Goal: Task Accomplishment & Management: Complete application form

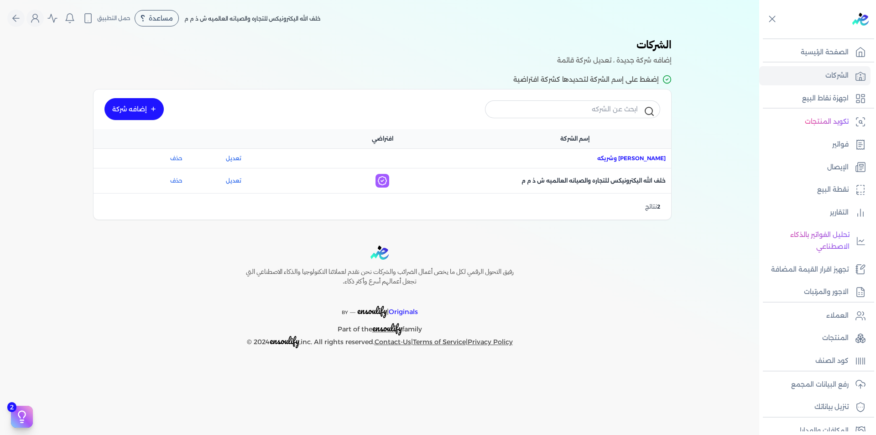
click at [649, 157] on span "اسم الشركة : مصطفى أحمد خلف الله وشريكه" at bounding box center [631, 158] width 68 height 8
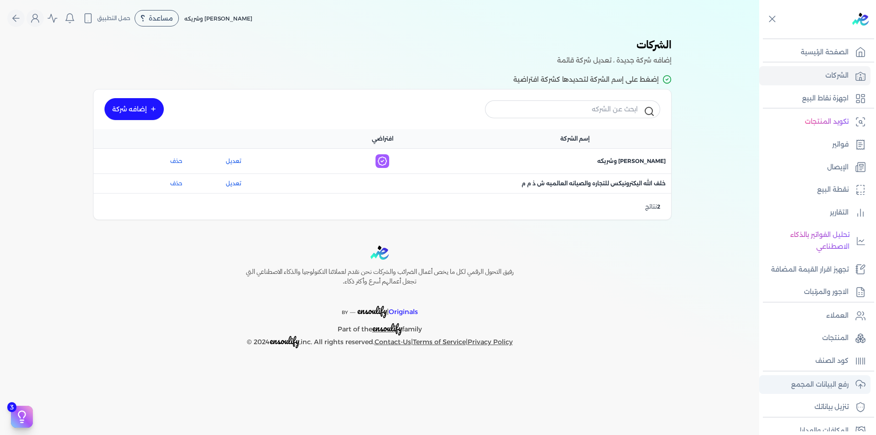
click at [825, 385] on p "رفع البيانات المجمع" at bounding box center [819, 385] width 57 height 12
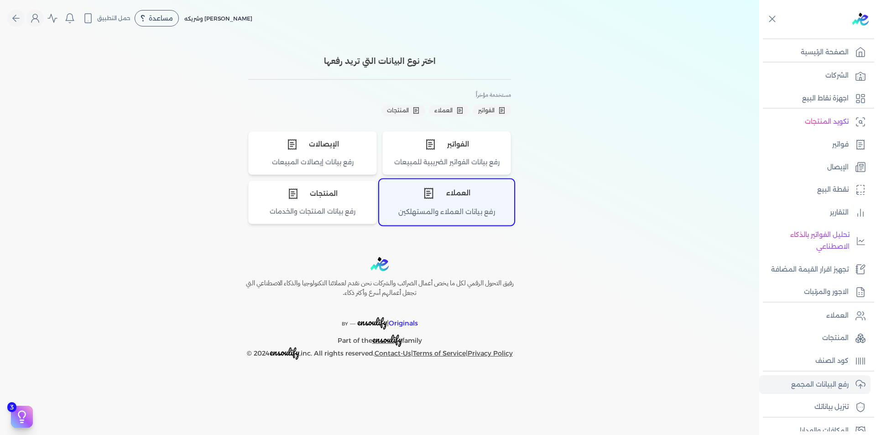
click at [431, 201] on div "العملاء" at bounding box center [447, 193] width 134 height 27
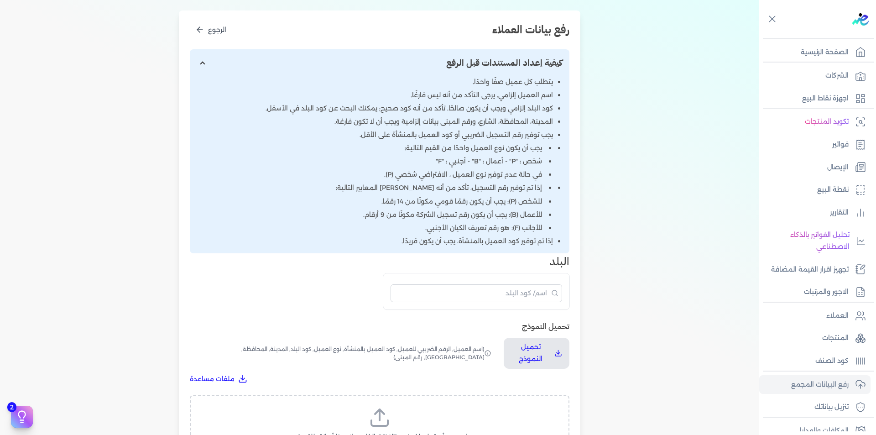
scroll to position [137, 0]
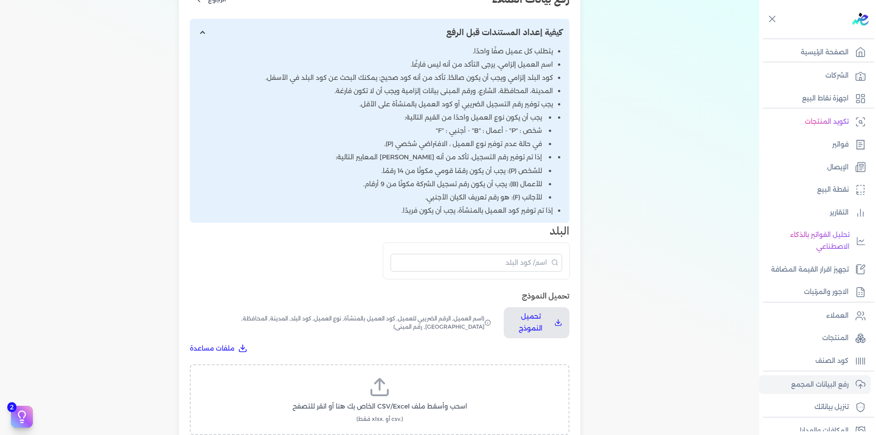
click at [404, 392] on label "اسحب وأسقط ملف CSV/Excel الخاص بك هنا أو انقر للتصفح (.csv أو .xlsx فقط)" at bounding box center [380, 399] width 356 height 47
click at [0, 0] on input "اسحب وأسقط ملف CSV/Excel الخاص بك هنا أو انقر للتصفح (.csv أو .xlsx فقط)" at bounding box center [0, 0] width 0 height 0
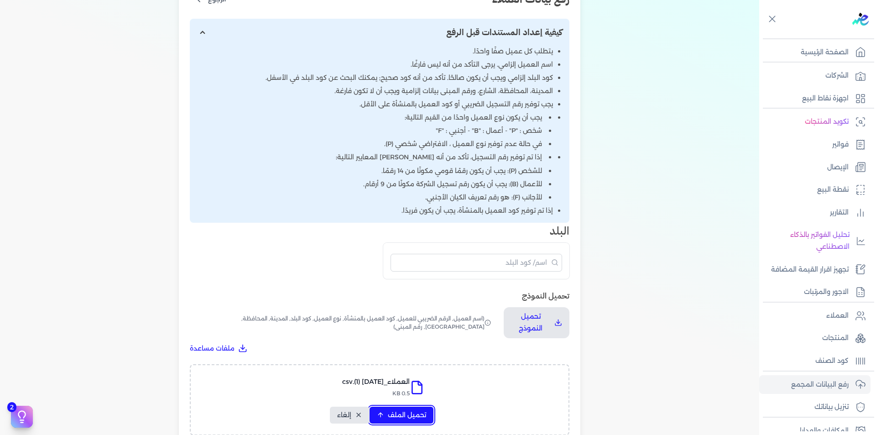
click at [410, 414] on span "تحميل الملف" at bounding box center [407, 415] width 38 height 10
select select "أسم العميل"
select select "الرقم الضريبي"
select select "الرقم التسلسلي الداخلي"
select select "نوع العميل"
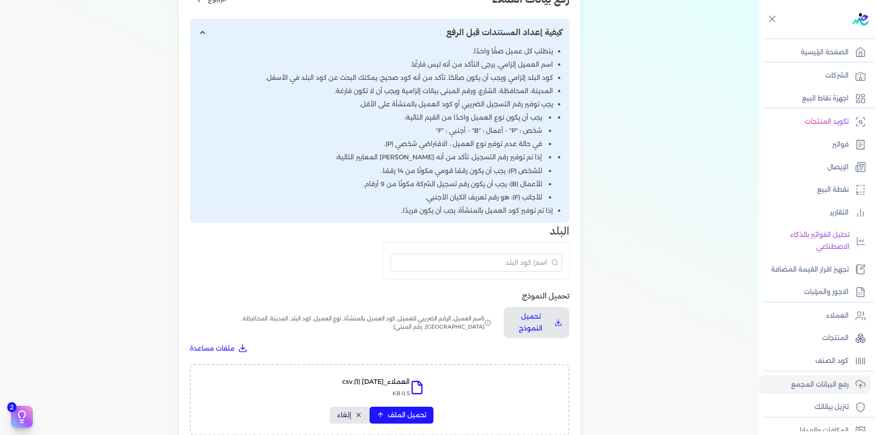
select select "كود البلد"
select select "city"
select select "المحافظة"
select select "الشارع"
select select "رقم المبنى"
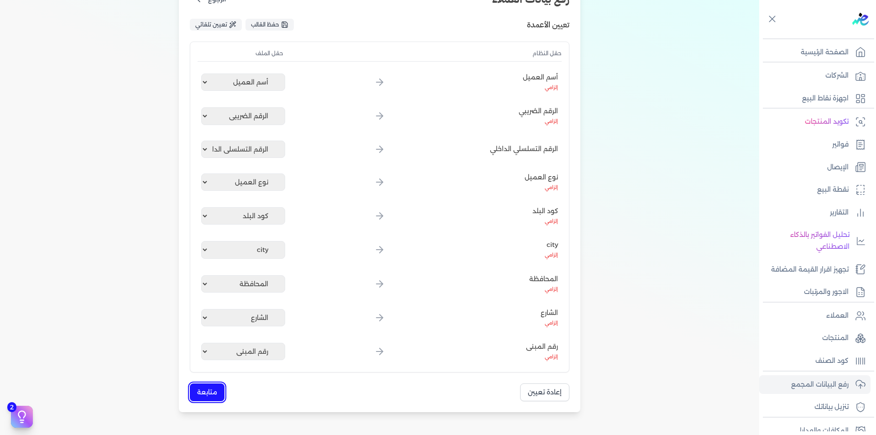
click at [196, 397] on button "متابعة" at bounding box center [207, 392] width 35 height 18
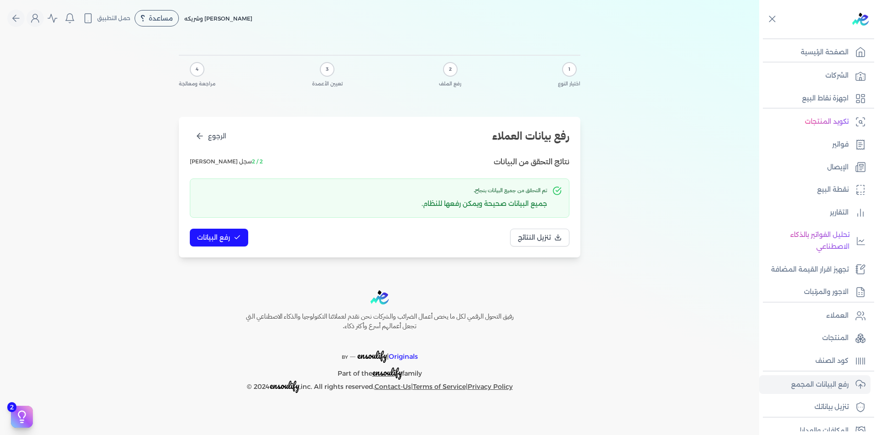
scroll to position [0, 0]
click at [222, 240] on span "رفع البيانات" at bounding box center [213, 238] width 33 height 10
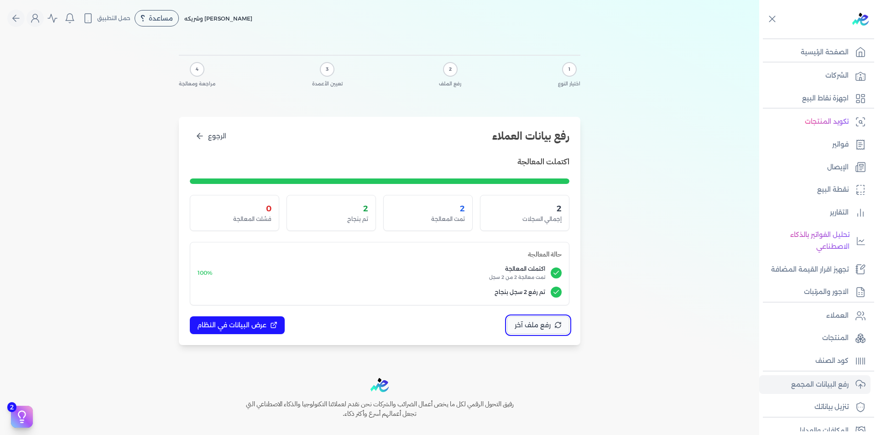
click at [526, 326] on span "رفع ملف آخر" at bounding box center [533, 325] width 36 height 10
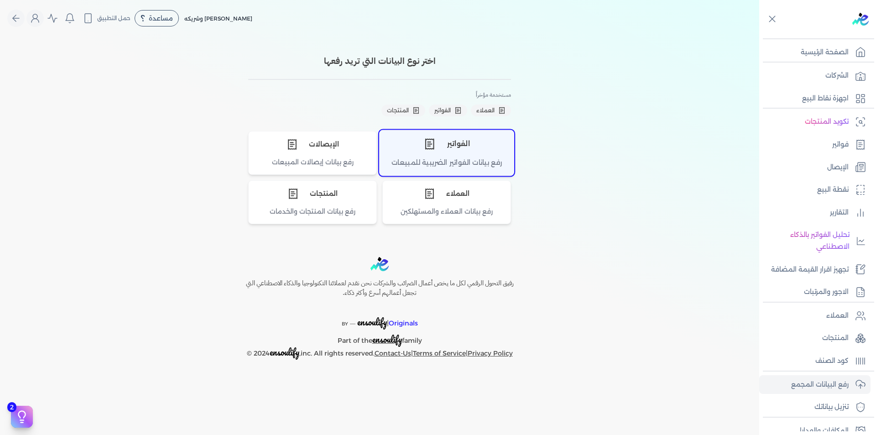
click at [435, 144] on icon "اختر نوع الفواتير" at bounding box center [429, 144] width 12 height 12
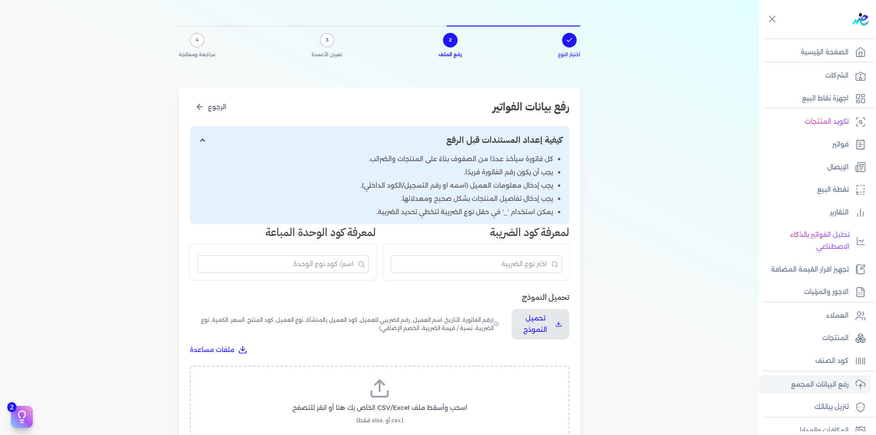
scroll to position [137, 0]
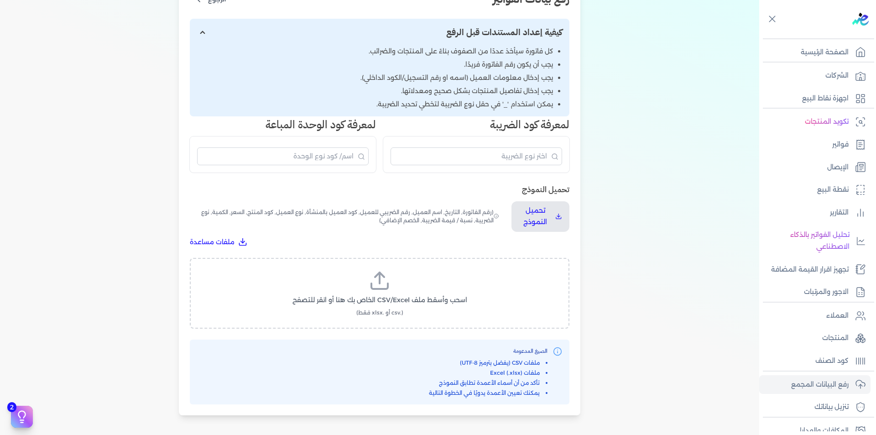
click at [393, 279] on label "اسحب وأسقط ملف CSV/Excel الخاص بك هنا أو انقر للتصفح (.csv أو .xlsx فقط)" at bounding box center [380, 293] width 356 height 47
click at [0, 0] on input "اسحب وأسقط ملف CSV/Excel الخاص بك هنا أو انقر للتصفح (.csv أو .xlsx فقط)" at bounding box center [0, 0] width 0 height 0
click at [422, 305] on span "تحميل الملف" at bounding box center [407, 309] width 38 height 10
select select "رقم الفاتورة"
select select "التاريخ"
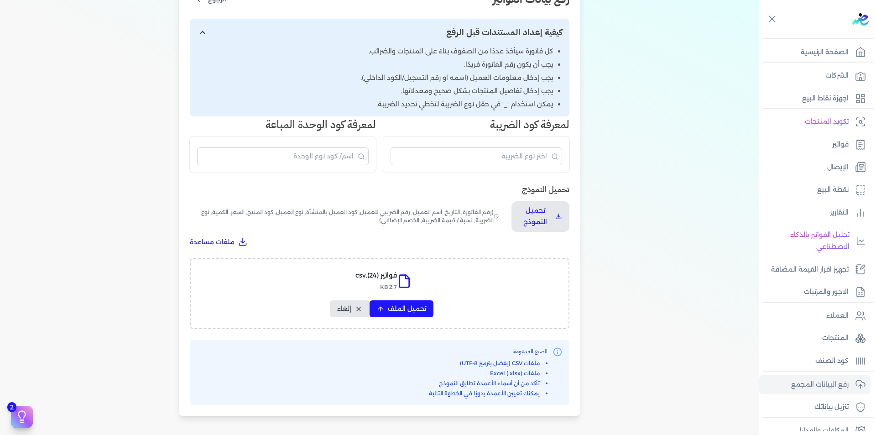
select select "أسم العميل"
select select "الرقم الضريبي"
select select "نوع العميل"
select select "الرقم التسلسلي الداخلي"
select select "وصف البند"
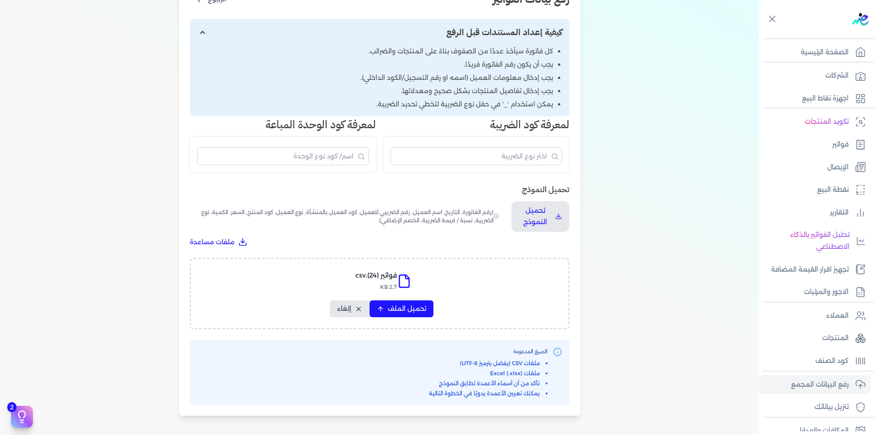
select select "سيريال المنتج"
select select "السعر"
select select "الكمية"
select select "نوع الضريبة"
select select "نسبة / قيمة الضريبة"
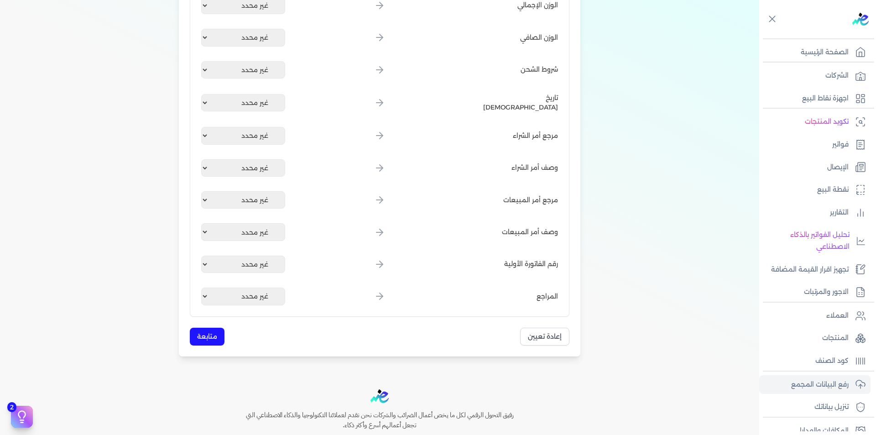
scroll to position [1064, 0]
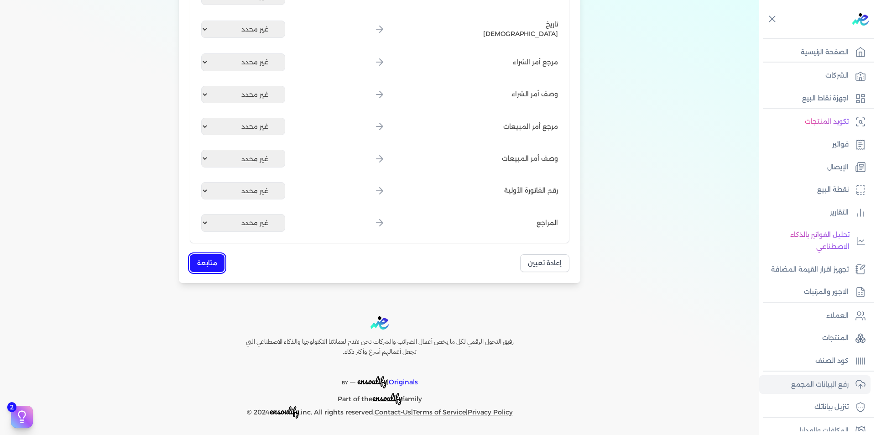
click at [207, 263] on button "متابعة" at bounding box center [207, 263] width 35 height 18
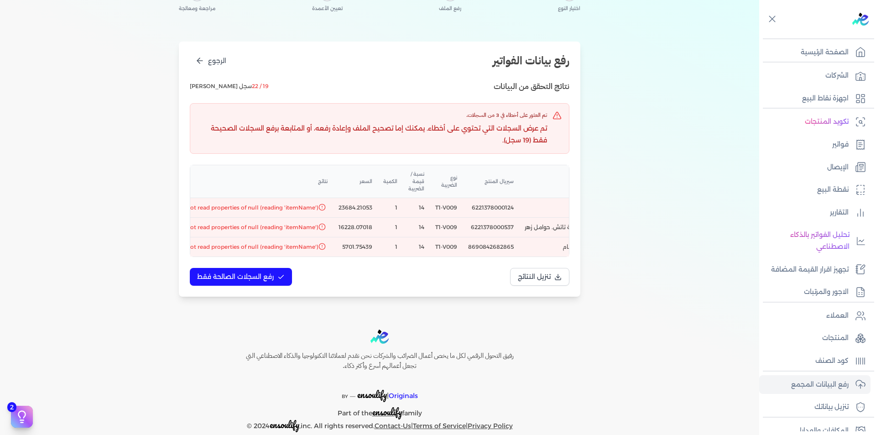
scroll to position [91, 0]
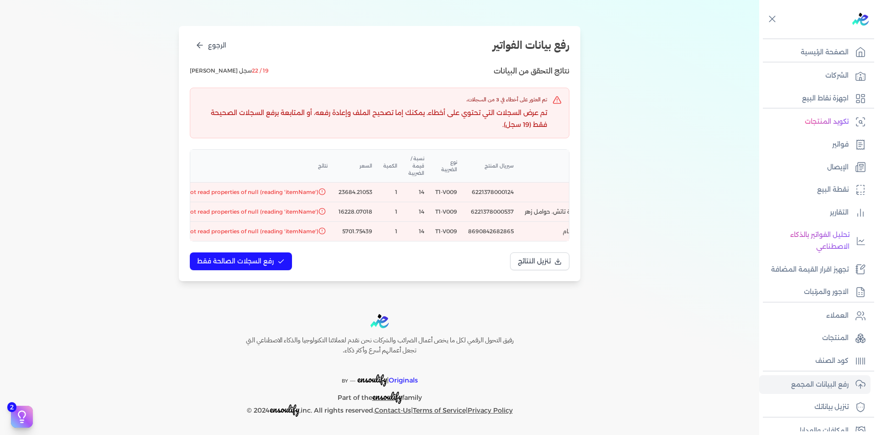
click at [506, 229] on td "8690842682865" at bounding box center [491, 232] width 57 height 20
copy td "8690842682865"
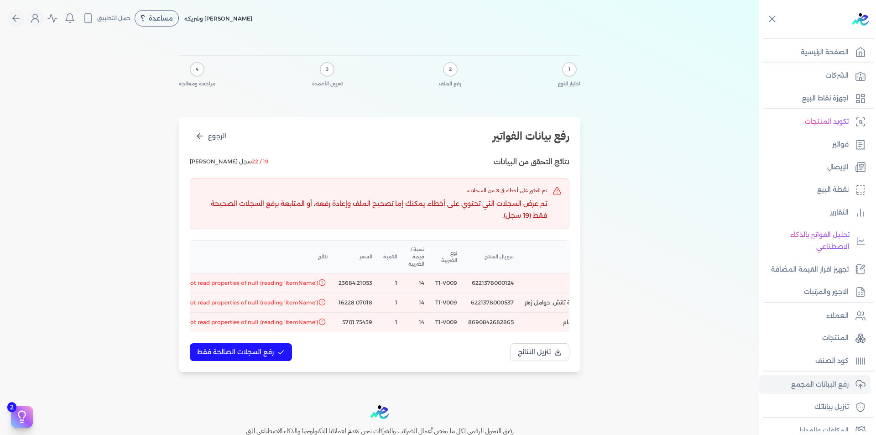
click at [498, 305] on td "6221378000537" at bounding box center [491, 303] width 57 height 20
copy td "6221378000537"
click at [511, 283] on td "6221378000124" at bounding box center [491, 283] width 57 height 20
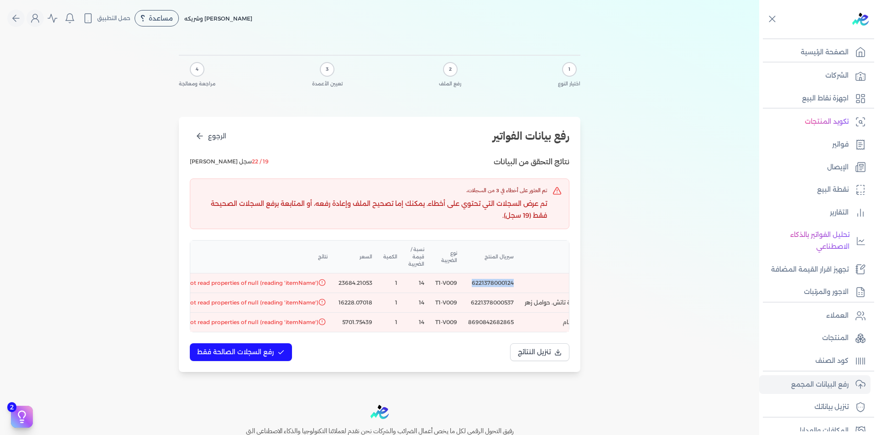
copy td "6221378000124"
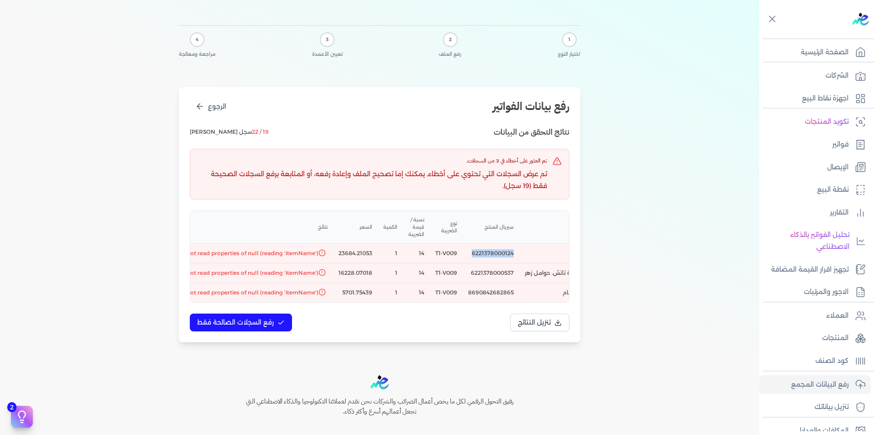
scroll to position [46, 0]
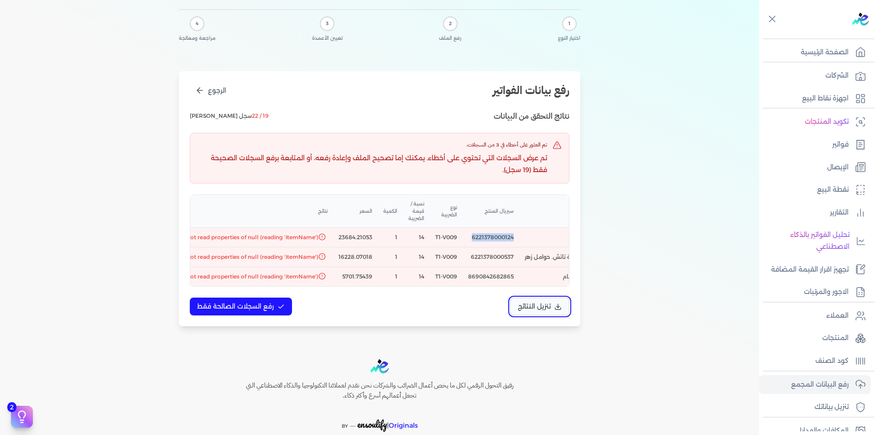
click at [548, 315] on button "تنزيل النتائج" at bounding box center [539, 306] width 59 height 18
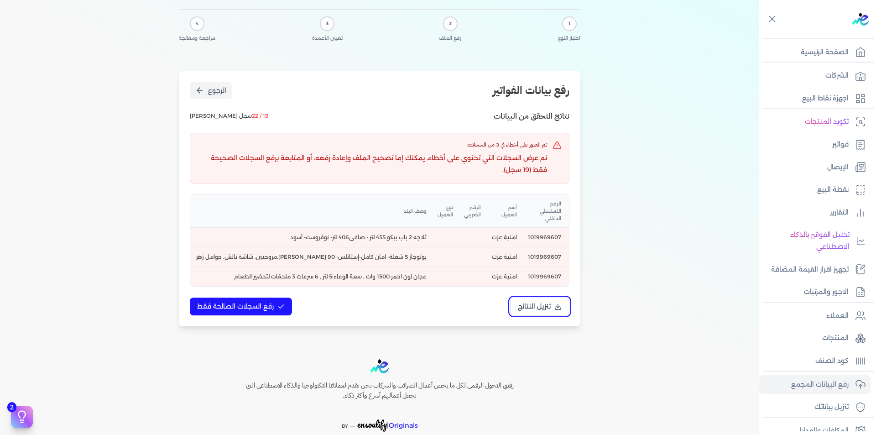
scroll to position [0, 0]
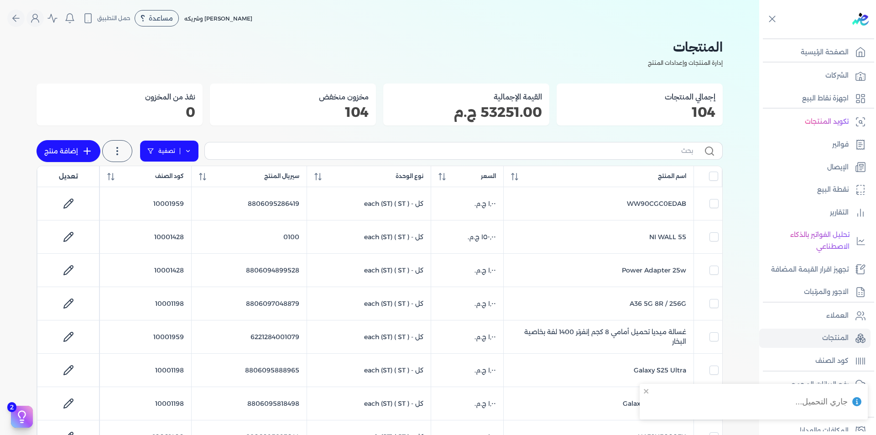
click at [185, 151] on link "تصفية" at bounding box center [169, 151] width 59 height 22
click at [176, 174] on div "تأكيد إلغاء اضافة تصفية" at bounding box center [245, 180] width 193 height 15
click at [178, 182] on button "اضافة تصفية" at bounding box center [176, 180] width 55 height 11
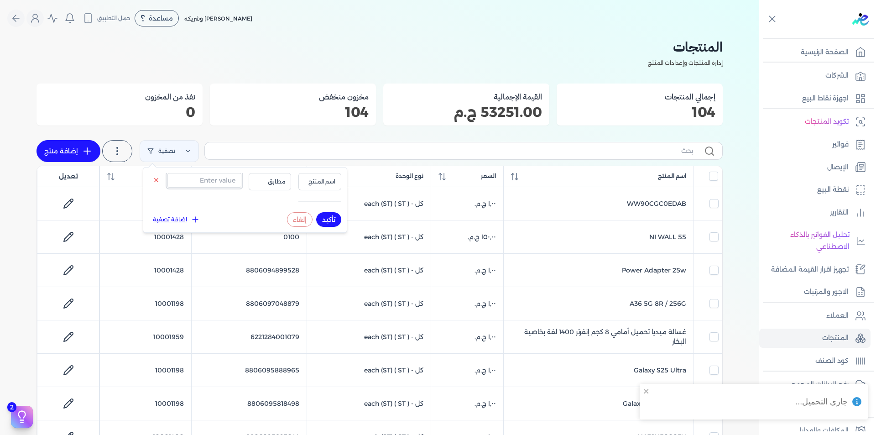
click at [193, 183] on input "text" at bounding box center [204, 180] width 74 height 15
paste input "8690842682865"
type input "8690842682865"
click at [318, 182] on span "اسم المنتج" at bounding box center [319, 181] width 31 height 8
click at [319, 208] on li "سيريال المنتج" at bounding box center [300, 210] width 69 height 8
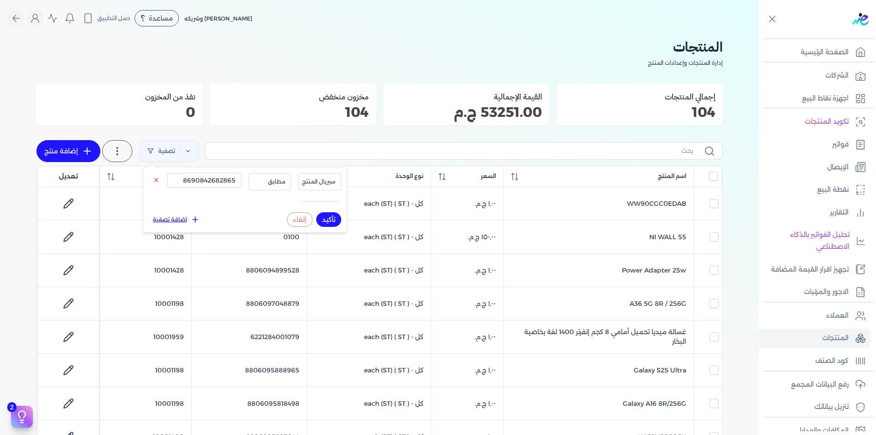
click at [327, 214] on button "تأكيد" at bounding box center [328, 219] width 25 height 15
checkbox input "false"
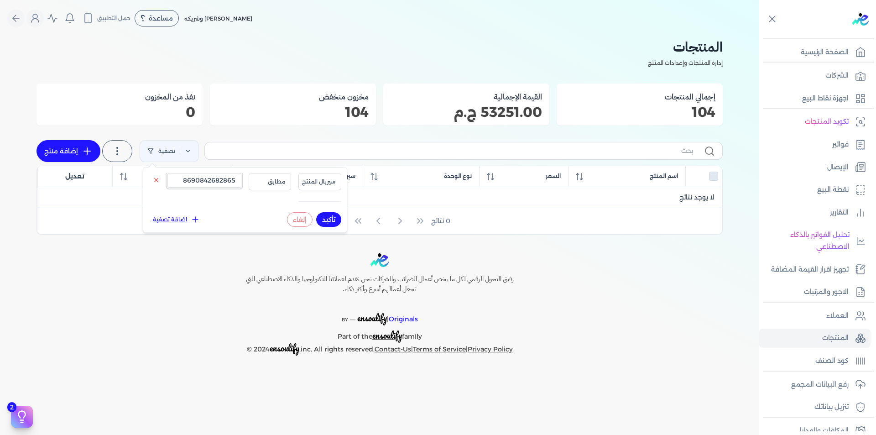
click at [214, 182] on input "8690842682865" at bounding box center [204, 180] width 74 height 15
paste input "6221378000537"
type input "6221378000537"
click at [326, 224] on button "تأكيد" at bounding box center [328, 219] width 25 height 15
checkbox input "false"
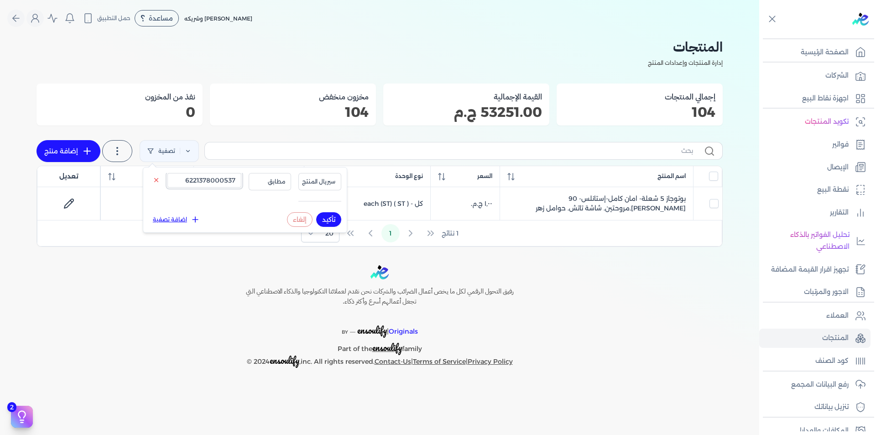
click at [209, 182] on input "6221378000537" at bounding box center [204, 180] width 74 height 15
paste input "124"
type input "6221378000124"
click at [325, 218] on button "تأكيد" at bounding box center [328, 219] width 25 height 15
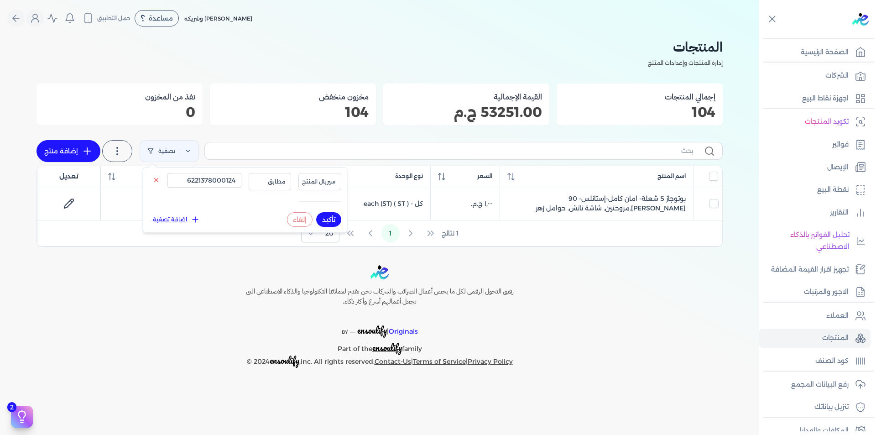
checkbox input "false"
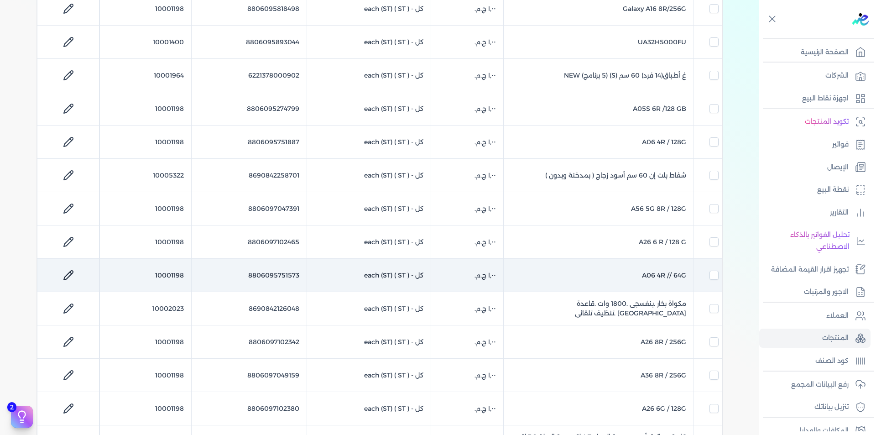
scroll to position [502, 0]
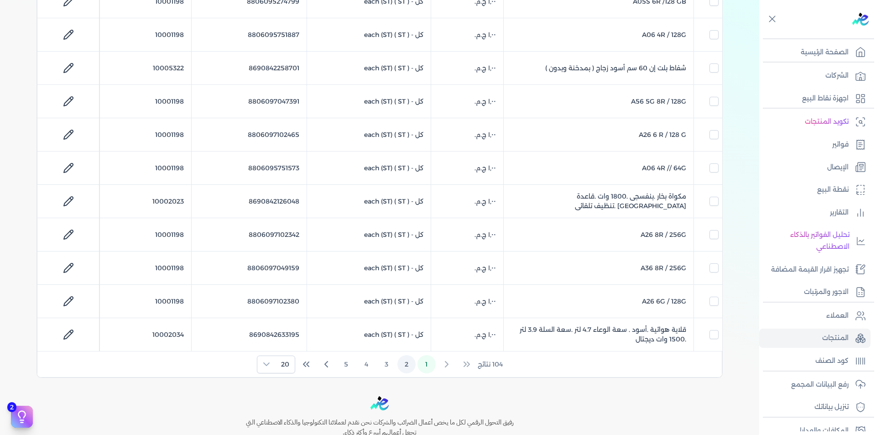
click at [408, 362] on button "2" at bounding box center [406, 364] width 18 height 18
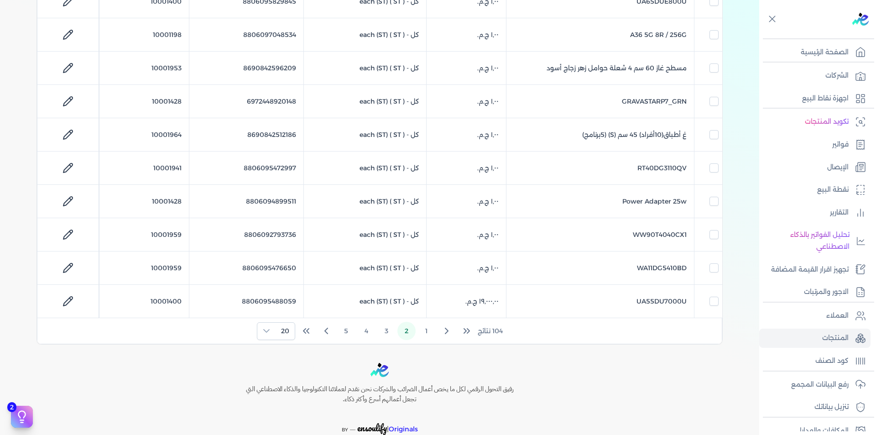
scroll to position [584, 0]
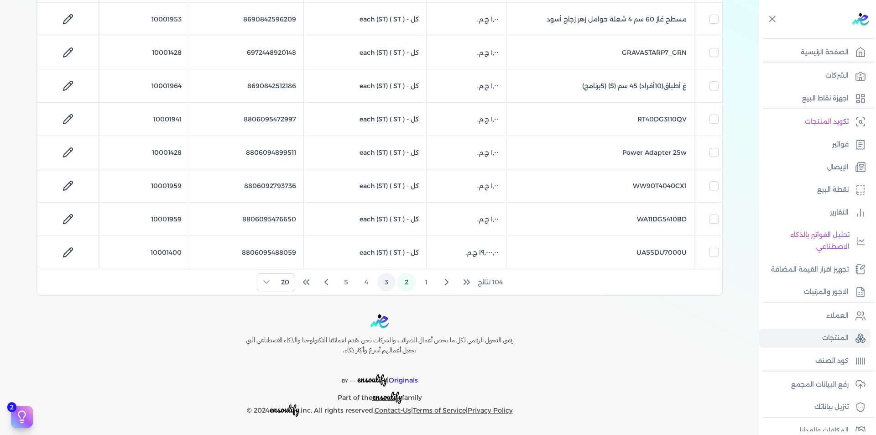
click at [389, 282] on button "3" at bounding box center [386, 282] width 18 height 18
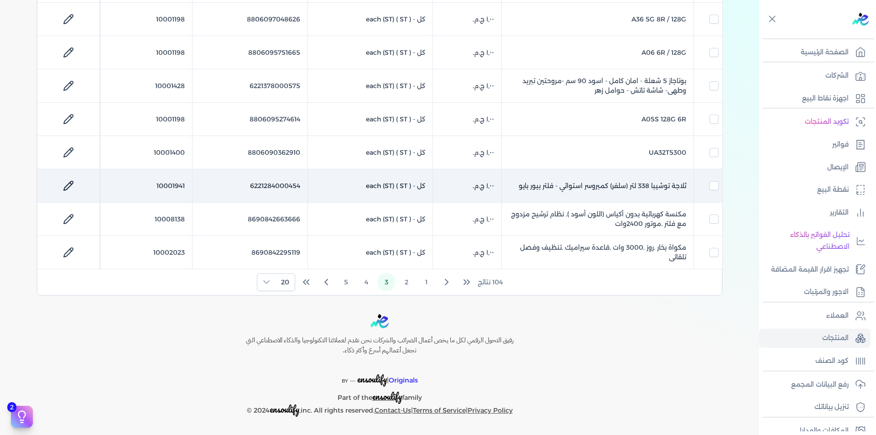
click at [174, 187] on td "10001941" at bounding box center [146, 185] width 92 height 33
checkbox input "false"
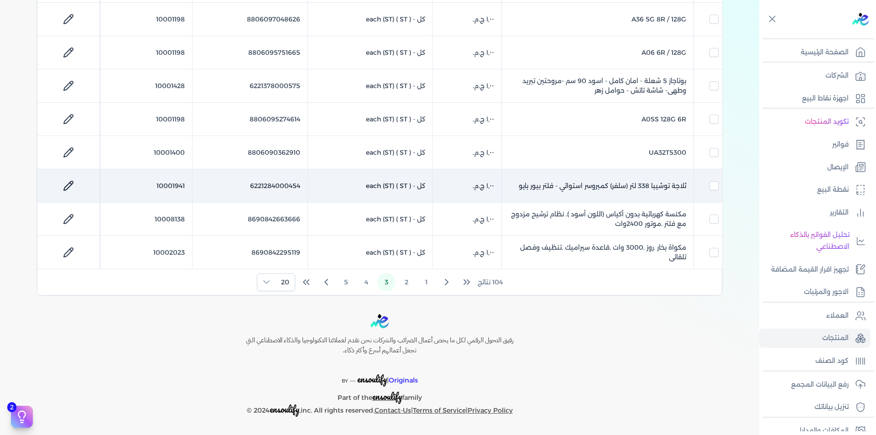
checkbox input "false"
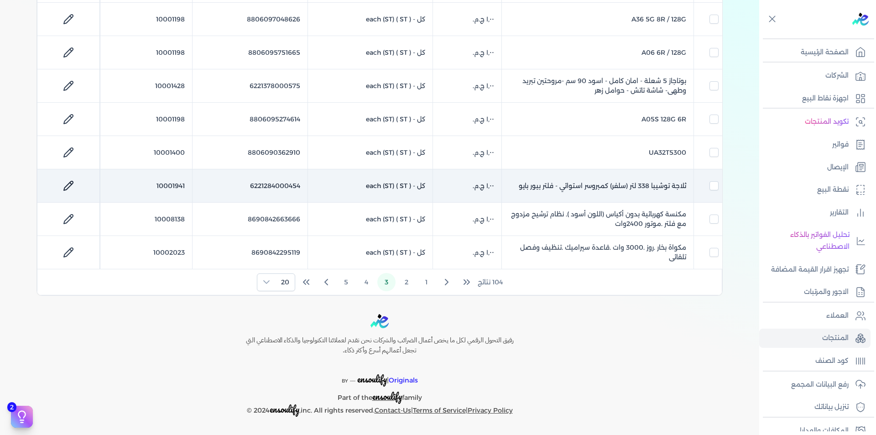
checkbox input "false"
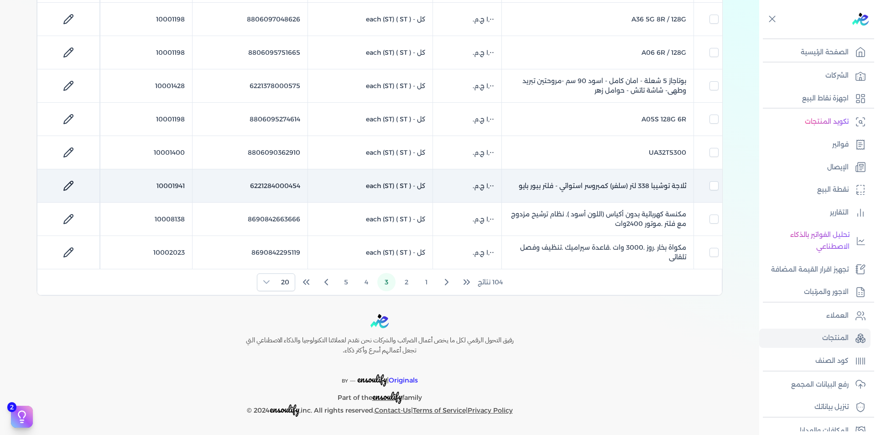
checkbox input "false"
checkbox input "true"
checkbox input "false"
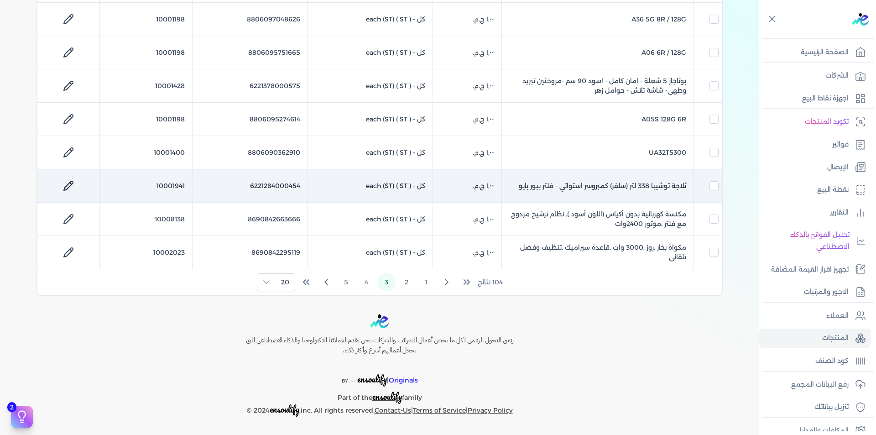
checkbox input "false"
click at [174, 187] on td "10001941" at bounding box center [146, 185] width 92 height 33
checkbox input "false"
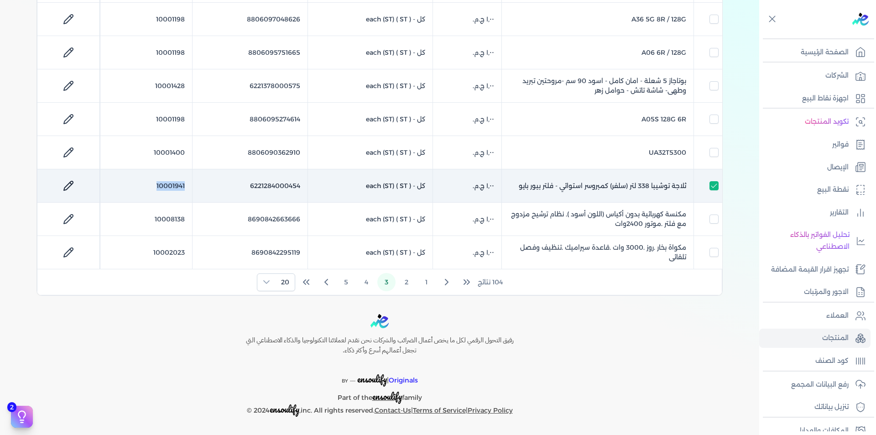
checkbox input "false"
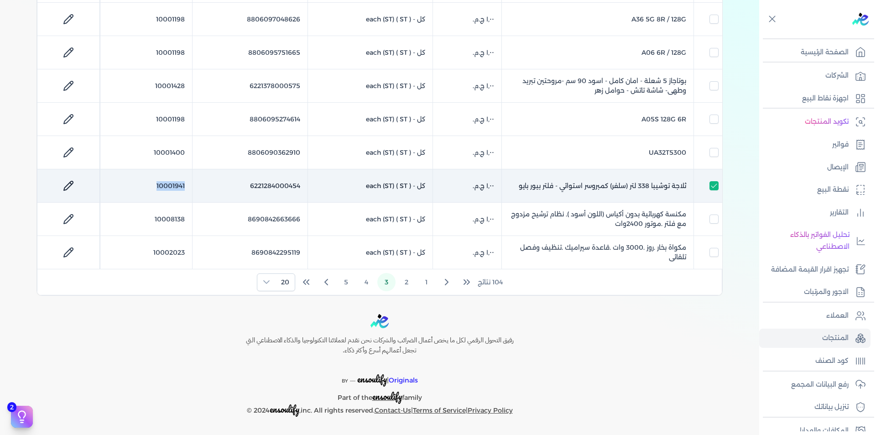
checkbox input "false"
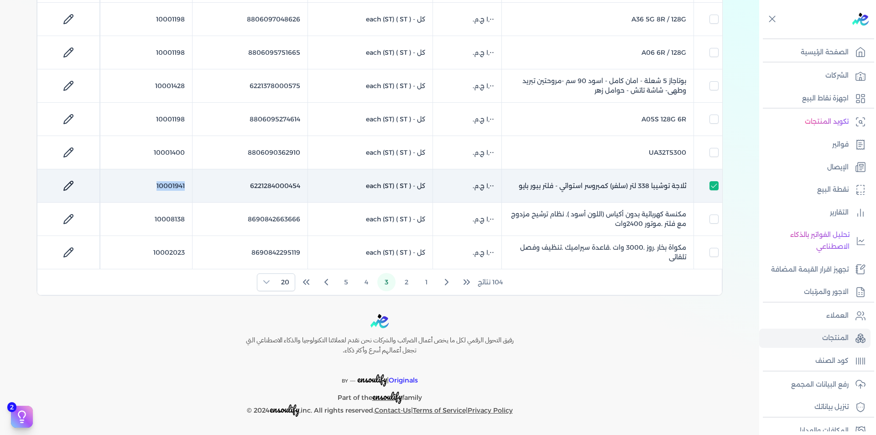
checkbox input "false"
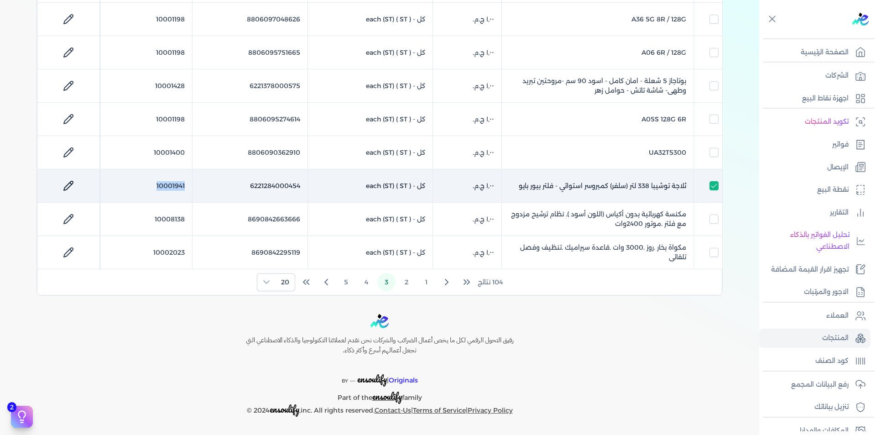
checkbox input "false"
copy td "10001941"
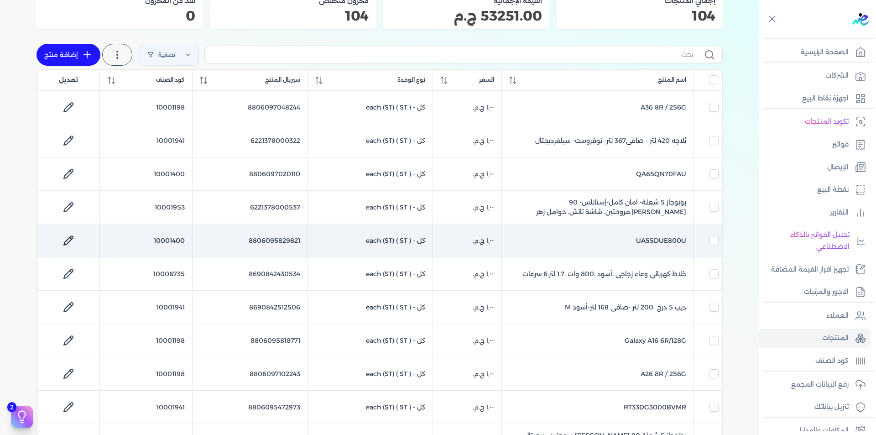
scroll to position [0, 0]
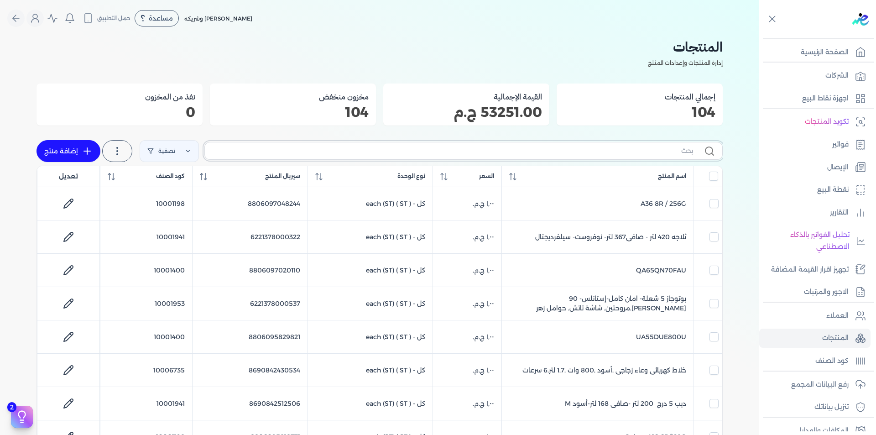
click at [664, 154] on input "text" at bounding box center [452, 151] width 481 height 10
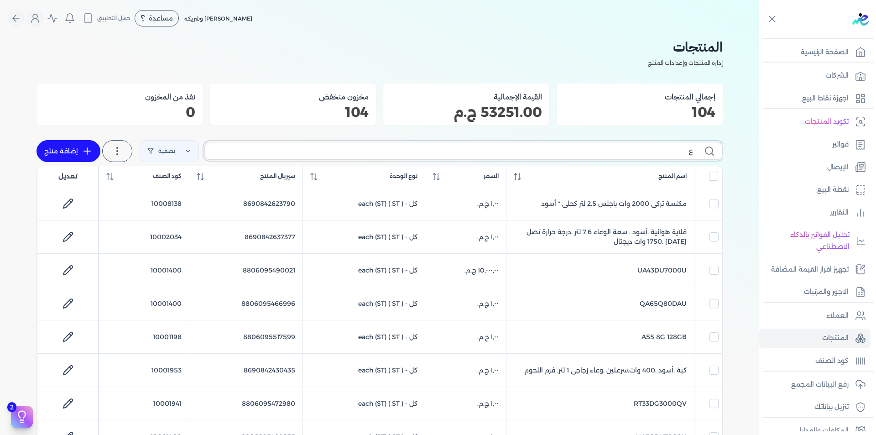
type input "عج"
checkbox input "false"
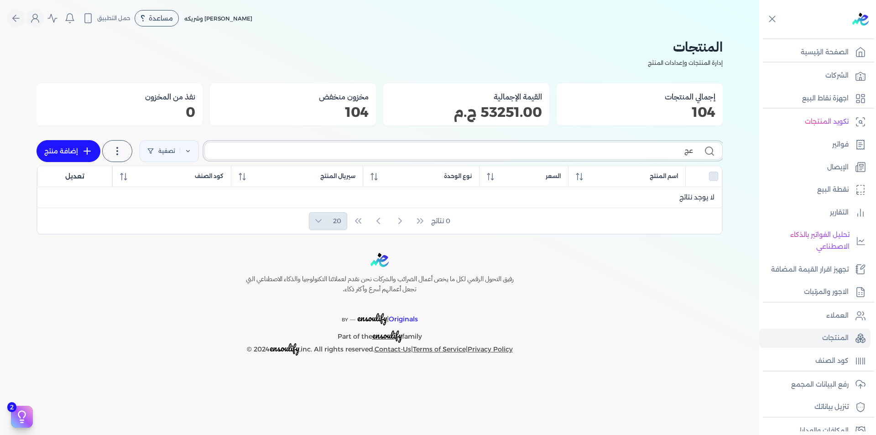
click at [664, 154] on input "عج" at bounding box center [452, 151] width 481 height 10
checkbox input "false"
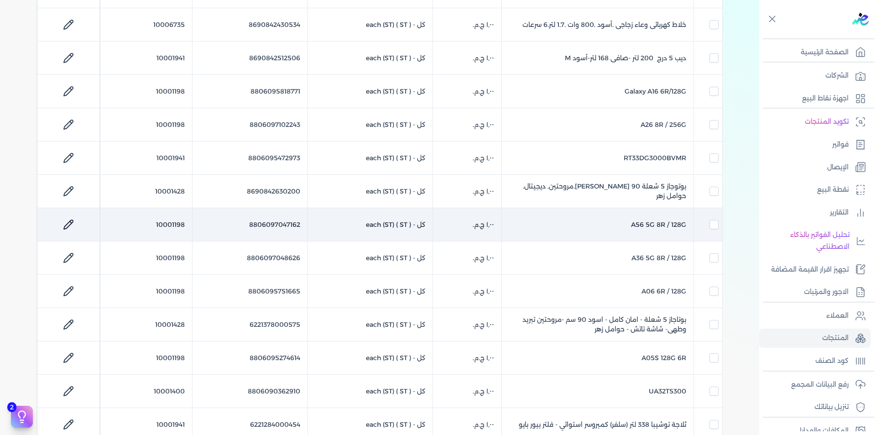
scroll to position [365, 0]
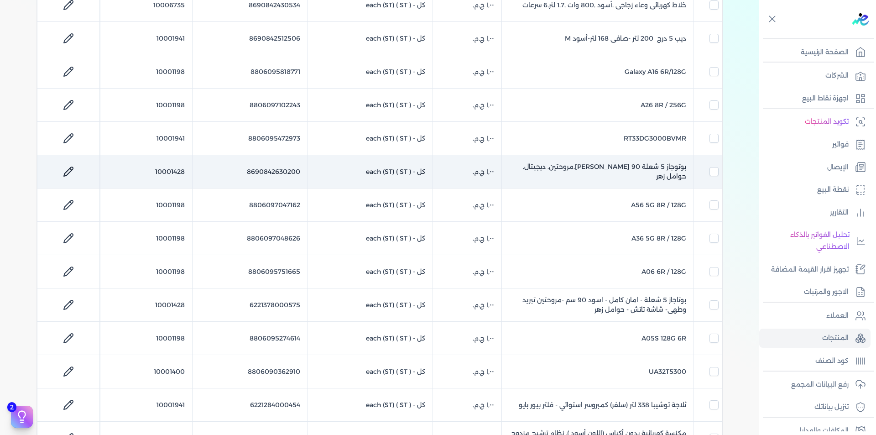
click at [171, 168] on td "10001428" at bounding box center [146, 171] width 92 height 33
checkbox input "false"
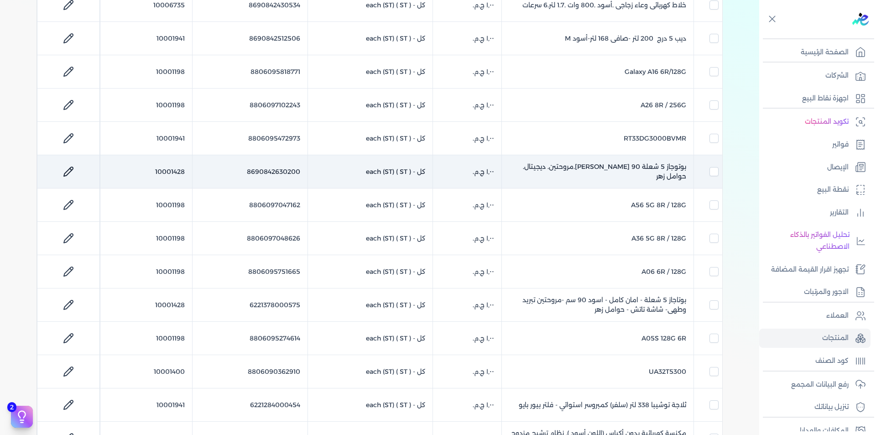
checkbox input "false"
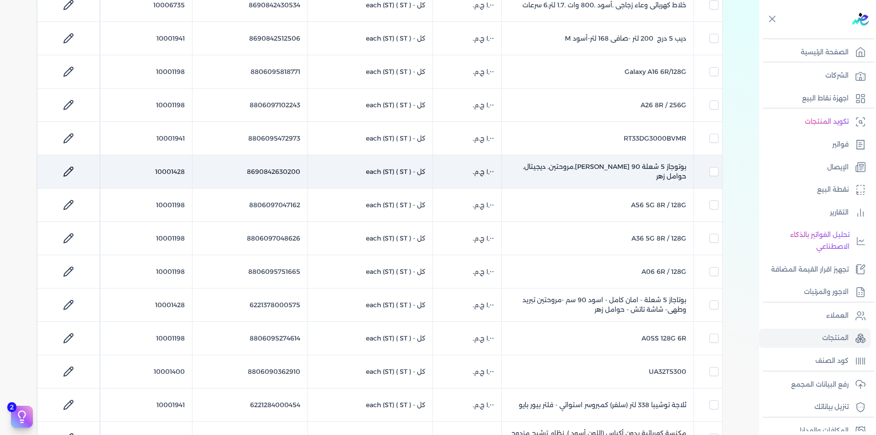
checkbox input "false"
checkbox input "true"
checkbox input "false"
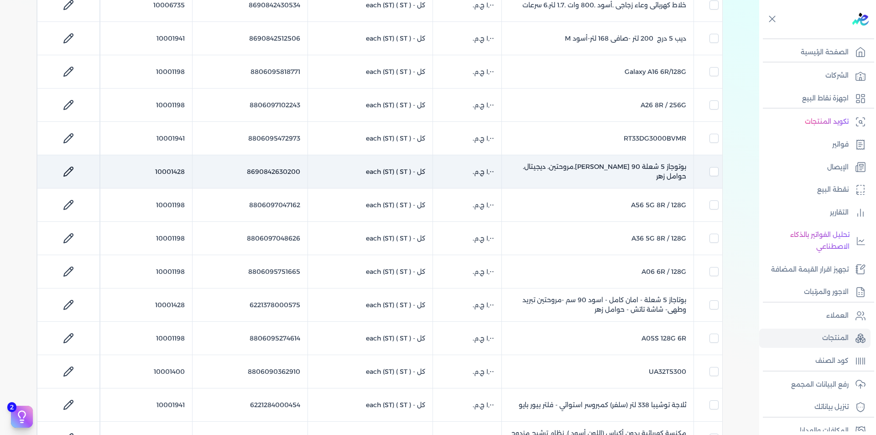
checkbox input "false"
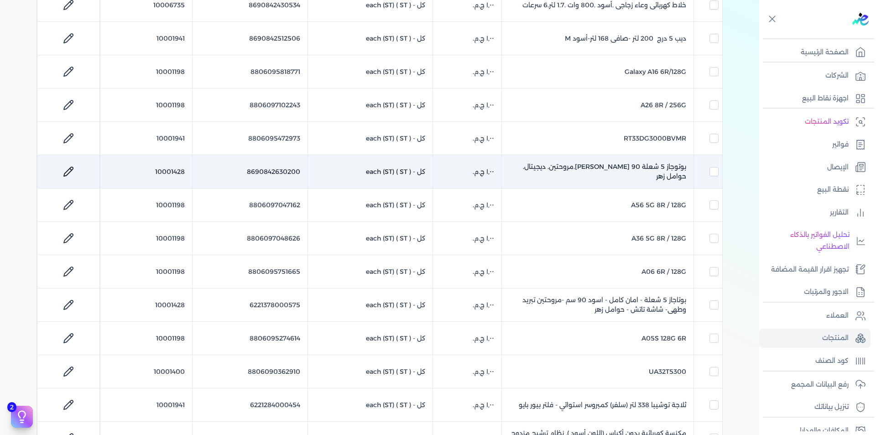
checkbox input "false"
click at [171, 168] on td "10001428" at bounding box center [146, 171] width 92 height 33
checkbox input "false"
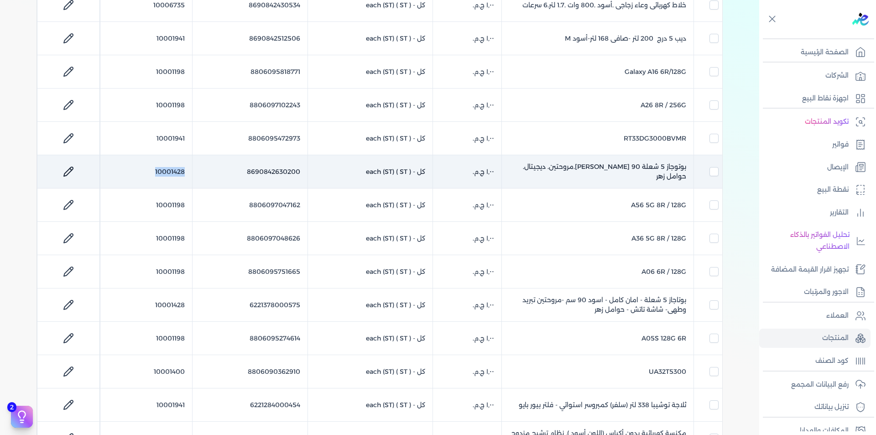
checkbox input "false"
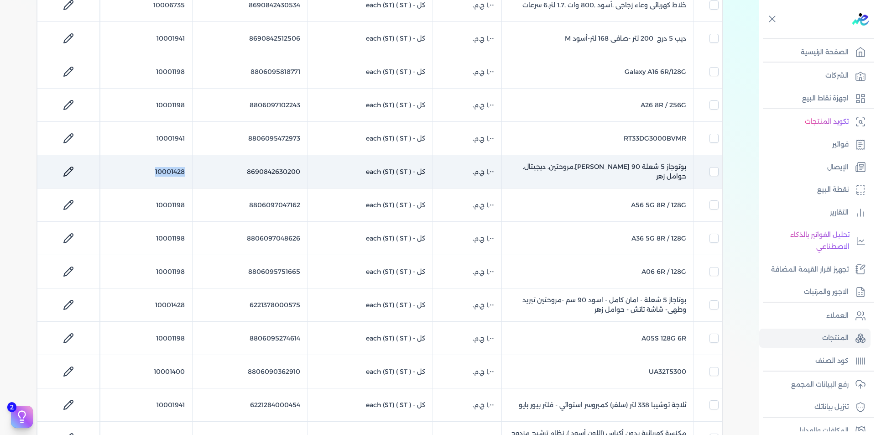
checkbox input "false"
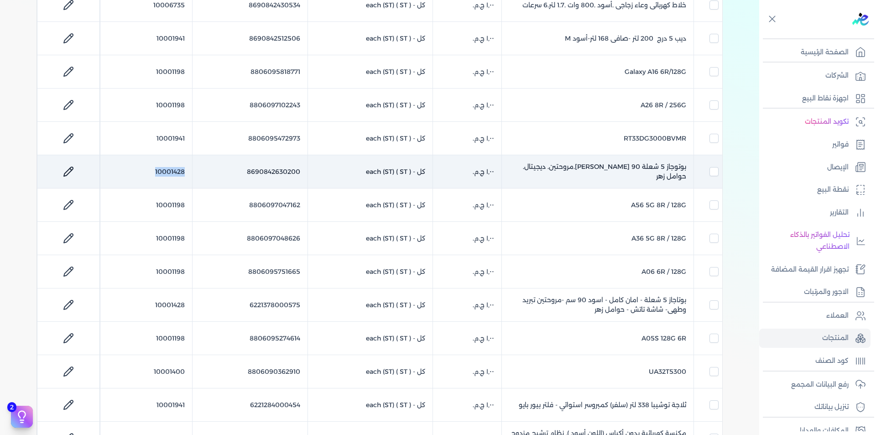
checkbox input "false"
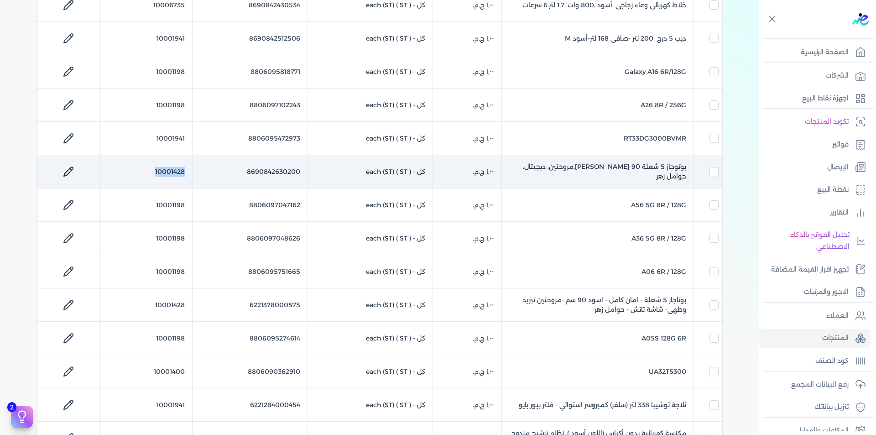
checkbox input "false"
copy td "10001428"
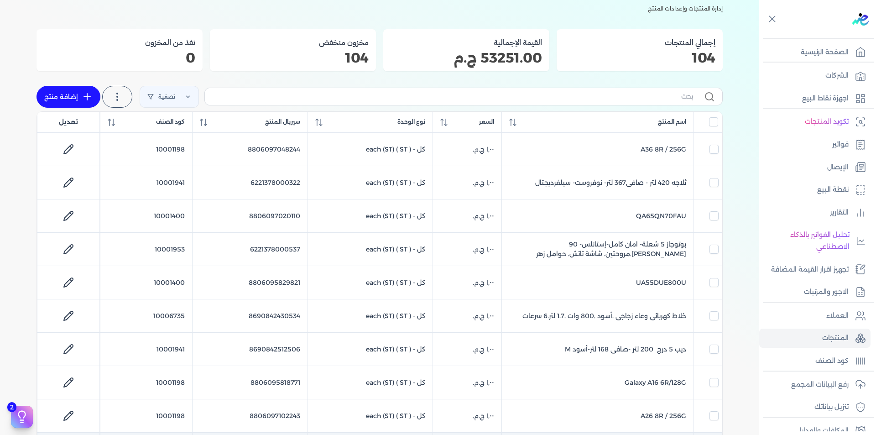
scroll to position [0, 0]
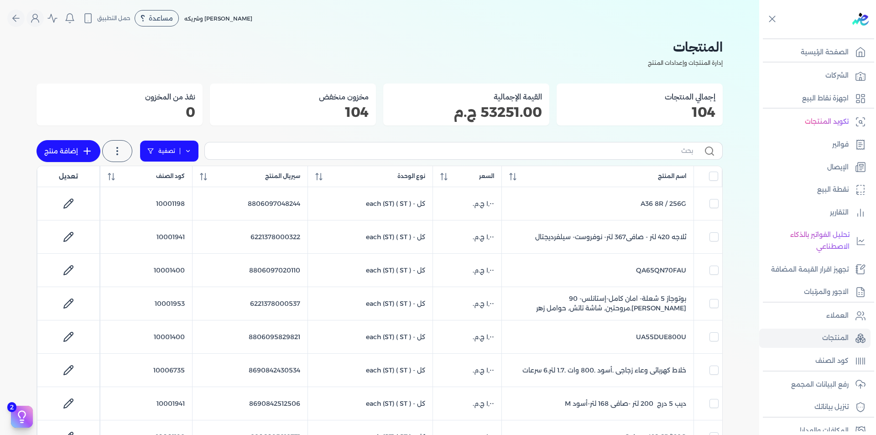
click at [195, 149] on link "تصفية" at bounding box center [169, 151] width 59 height 22
click at [174, 180] on button "اضافة تصفية" at bounding box center [176, 179] width 55 height 11
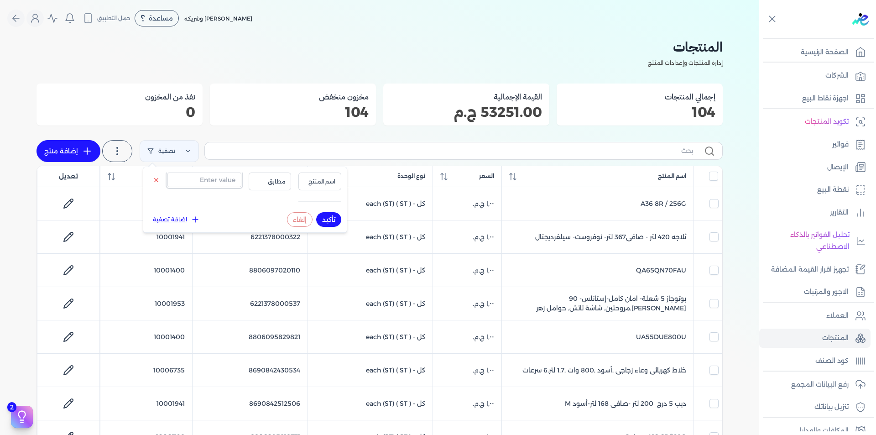
drag, startPoint x: 200, startPoint y: 184, endPoint x: 206, endPoint y: 182, distance: 5.8
click at [202, 183] on input "text" at bounding box center [204, 179] width 74 height 15
paste input "8806092204911"
type input "8806092204911"
click at [306, 176] on button "اسم المنتج" at bounding box center [319, 180] width 43 height 17
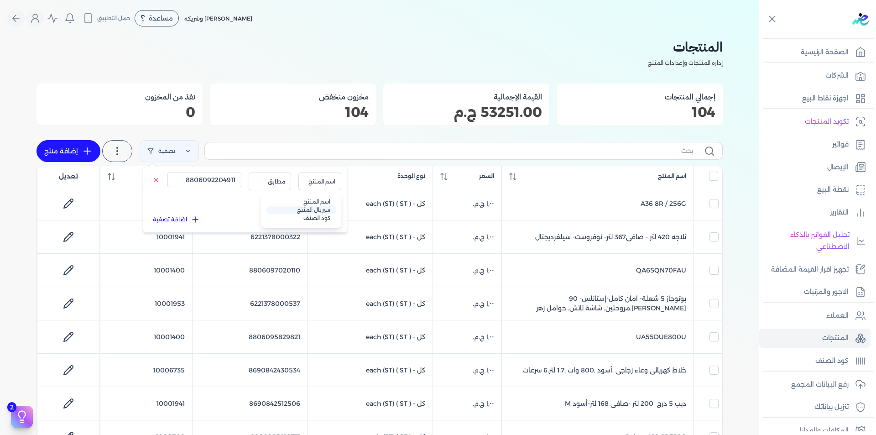
click at [322, 213] on li "سيريال المنتج" at bounding box center [300, 210] width 69 height 8
click at [328, 220] on button "تأكيد" at bounding box center [328, 219] width 25 height 15
checkbox input "false"
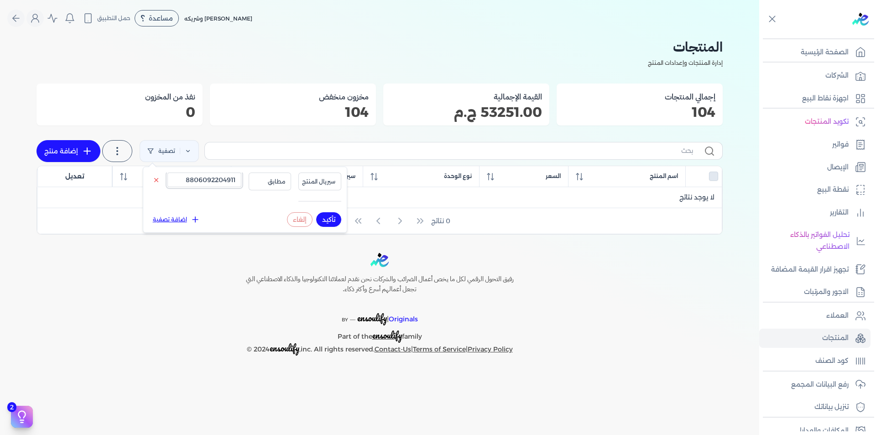
click at [224, 182] on input "8806092204911" at bounding box center [204, 179] width 74 height 15
paste input "4418453"
click at [327, 217] on button "تأكيد" at bounding box center [328, 219] width 25 height 15
click at [328, 218] on button "تأكيد" at bounding box center [328, 219] width 25 height 15
click at [221, 186] on input "8806094418453" at bounding box center [204, 179] width 74 height 15
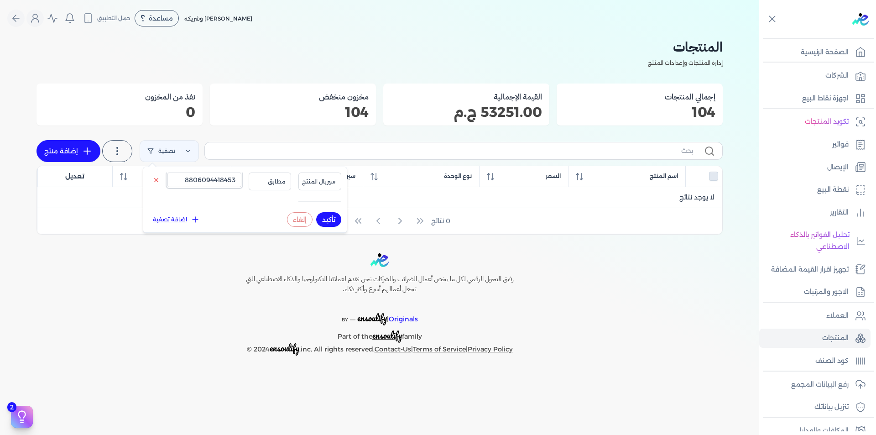
paste input "658200"
type input "8806094658200"
click at [336, 220] on button "تأكيد" at bounding box center [328, 219] width 25 height 15
checkbox input "false"
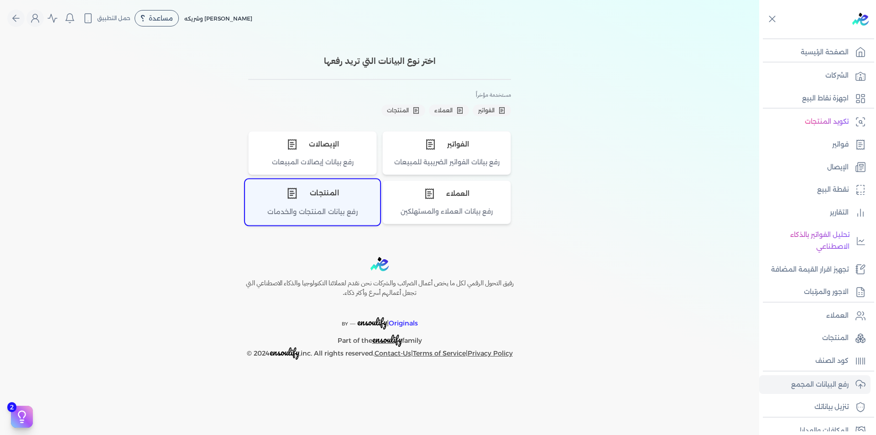
click at [339, 196] on div "المنتجات" at bounding box center [312, 193] width 134 height 27
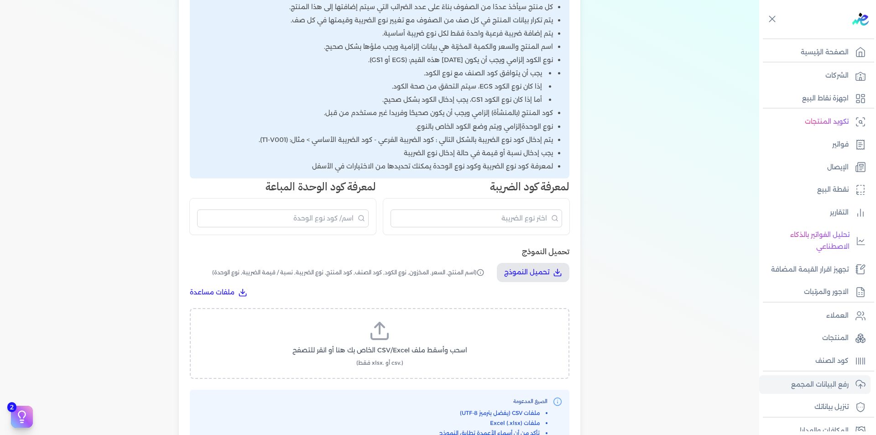
scroll to position [365, 0]
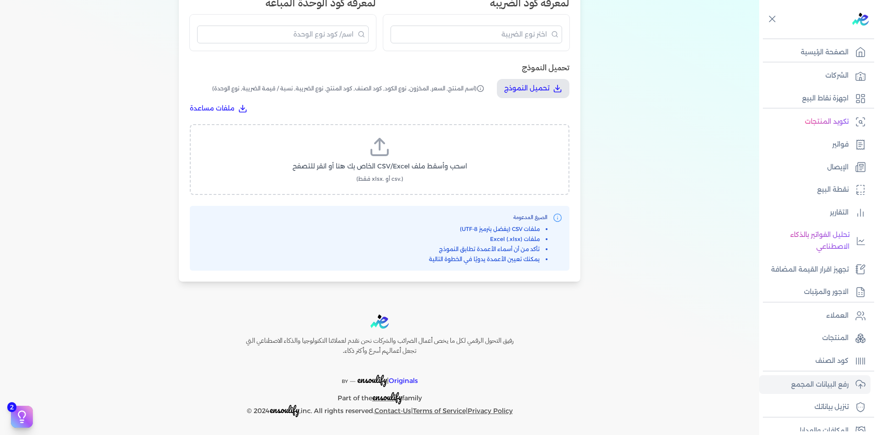
click at [382, 160] on label "اسحب وأسقط ملف CSV/Excel الخاص بك هنا أو انقر للتصفح (.csv أو .xlsx فقط)" at bounding box center [380, 159] width 356 height 47
click at [0, 0] on input "اسحب وأسقط ملف CSV/Excel الخاص بك هنا أو انقر للتصفح (.csv أو .xlsx فقط)" at bounding box center [0, 0] width 0 height 0
click at [411, 178] on span "تحميل الملف" at bounding box center [407, 175] width 38 height 10
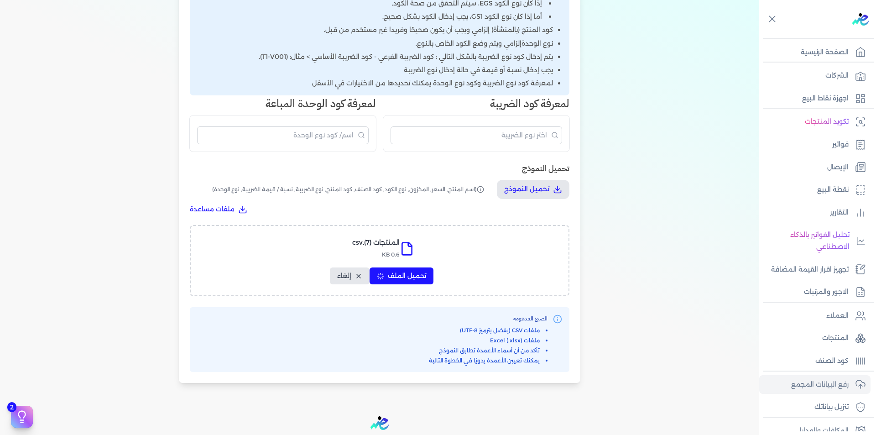
select select "اسم المنتج"
select select "السعر"
select select "المخزون"
select select "نوع الكود"
select select "كود الصنف"
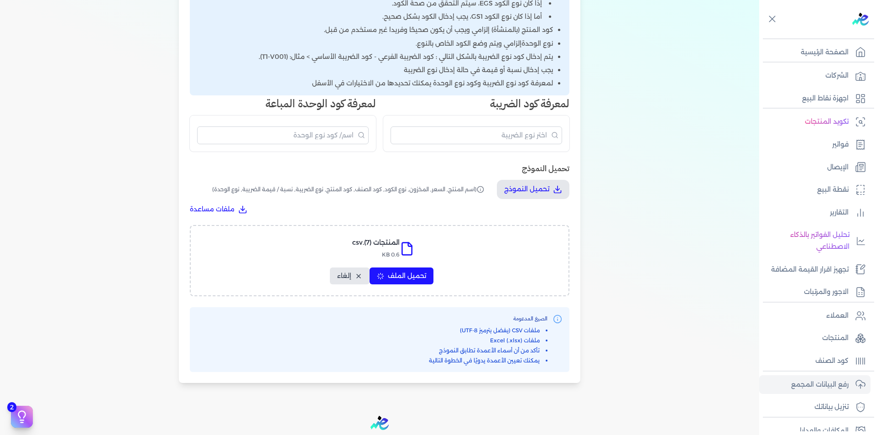
select select "سيريال المنتج"
select select "نوع الضريبة"
select select "نسبة / قيمة الضريبة"
select select "نوع الوحدة"
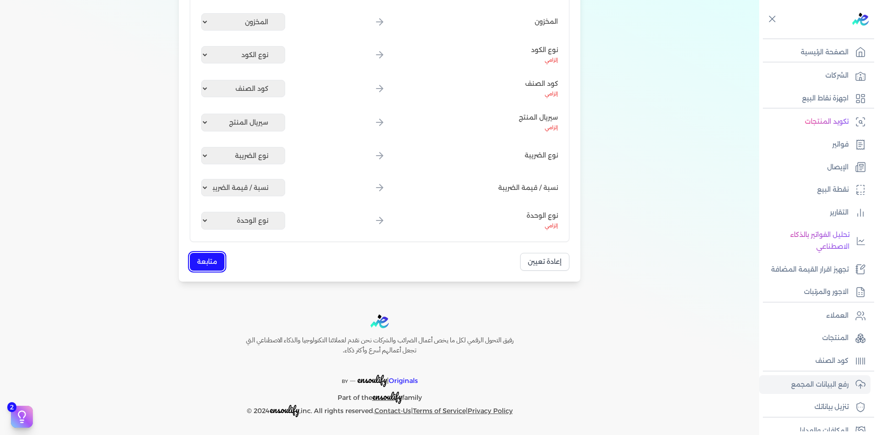
click at [222, 259] on button "متابعة" at bounding box center [207, 262] width 35 height 18
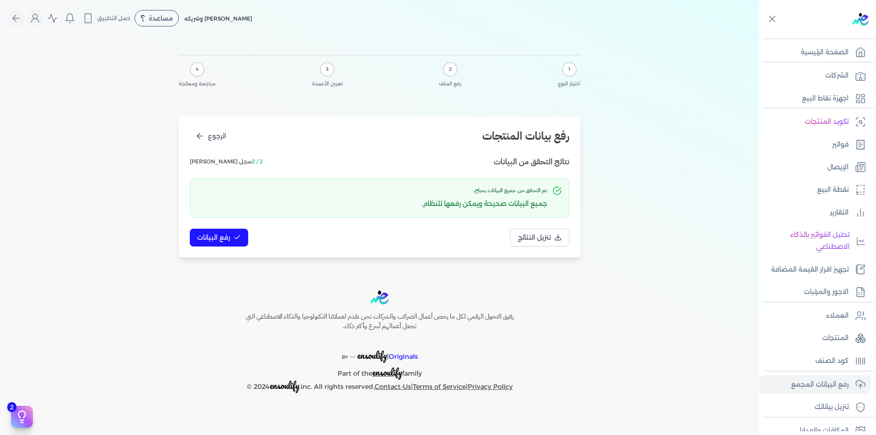
scroll to position [0, 0]
click at [230, 242] on button "رفع البيانات" at bounding box center [219, 238] width 58 height 18
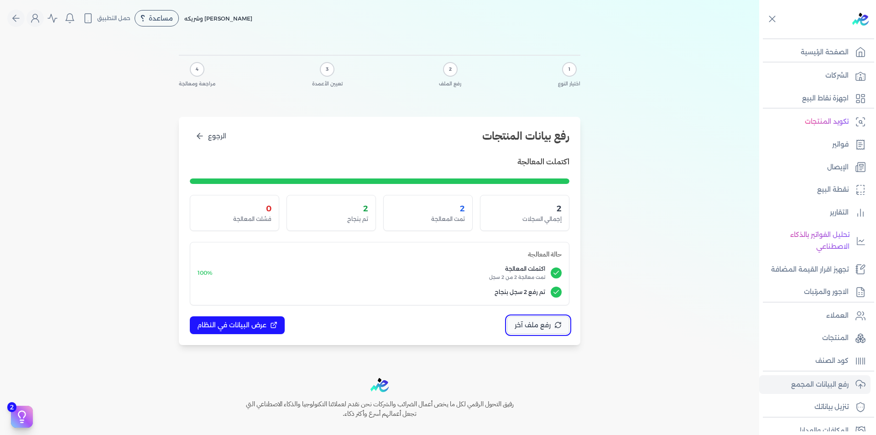
click at [540, 326] on span "رفع ملف آخر" at bounding box center [533, 325] width 36 height 10
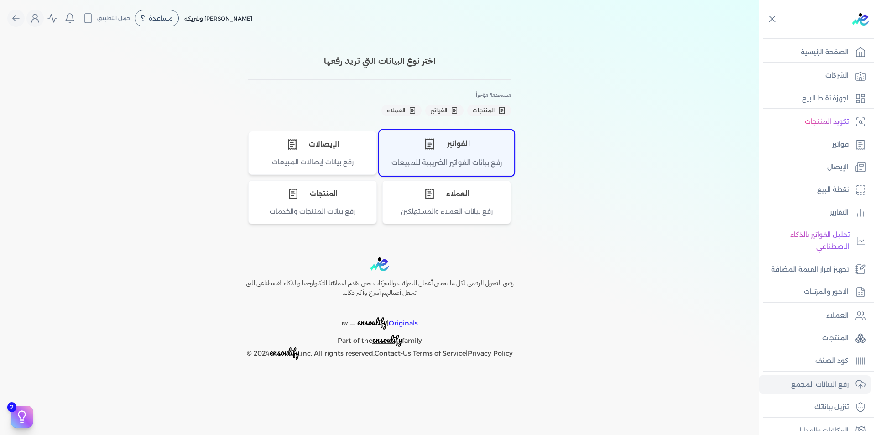
click at [461, 157] on div "الفواتير" at bounding box center [447, 143] width 134 height 27
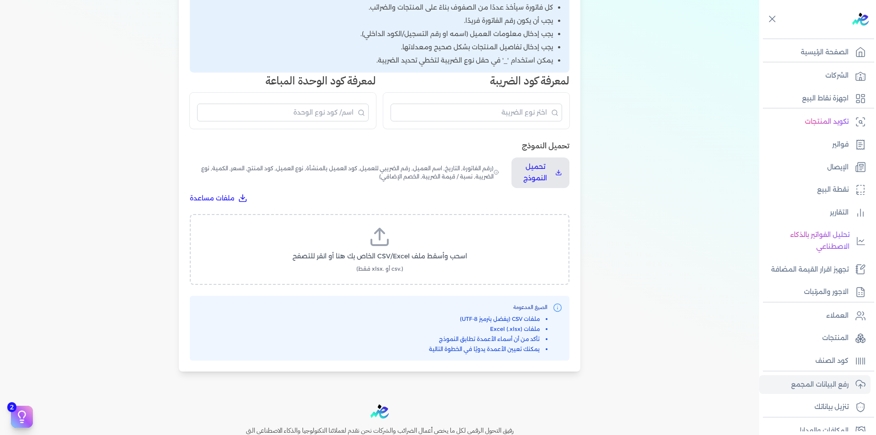
scroll to position [271, 0]
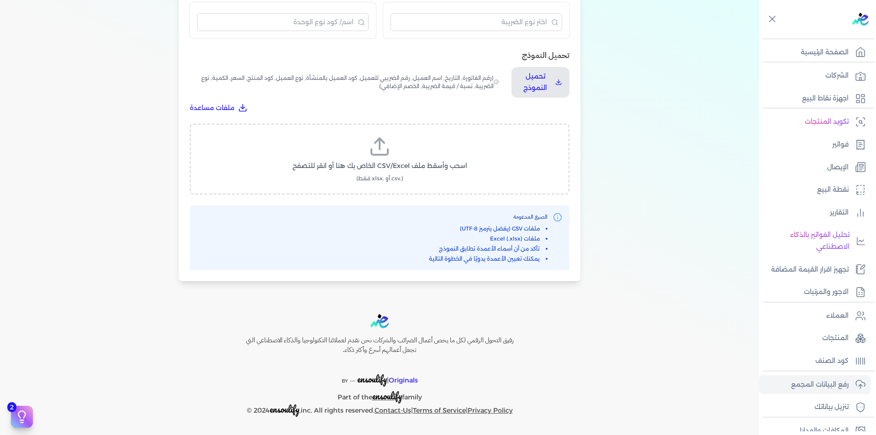
click at [387, 153] on icon at bounding box center [380, 147] width 22 height 22
click at [0, 0] on input "اسحب وأسقط ملف CSV/Excel الخاص بك هنا أو انقر للتصفح (.csv أو .xlsx فقط)" at bounding box center [0, 0] width 0 height 0
click at [402, 179] on span "تحميل الملف" at bounding box center [407, 175] width 38 height 10
select select "رقم الفاتورة"
select select "التاريخ"
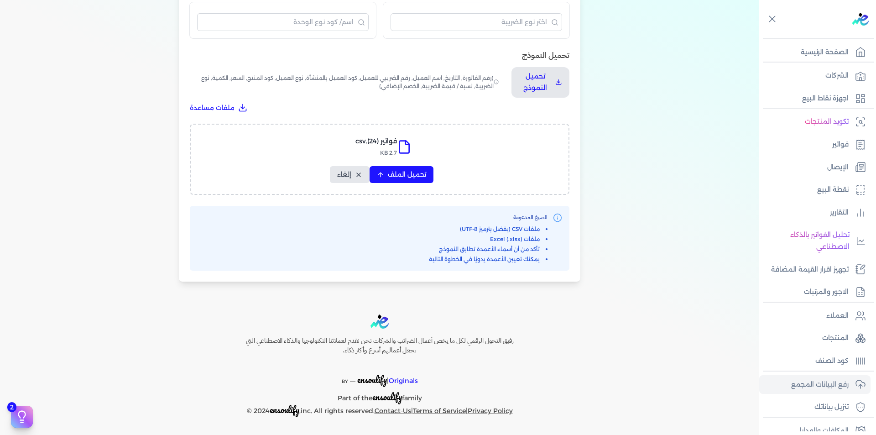
select select "أسم العميل"
select select "الرقم الضريبي"
select select "نوع العميل"
select select "الرقم التسلسلي الداخلي"
select select "وصف البند"
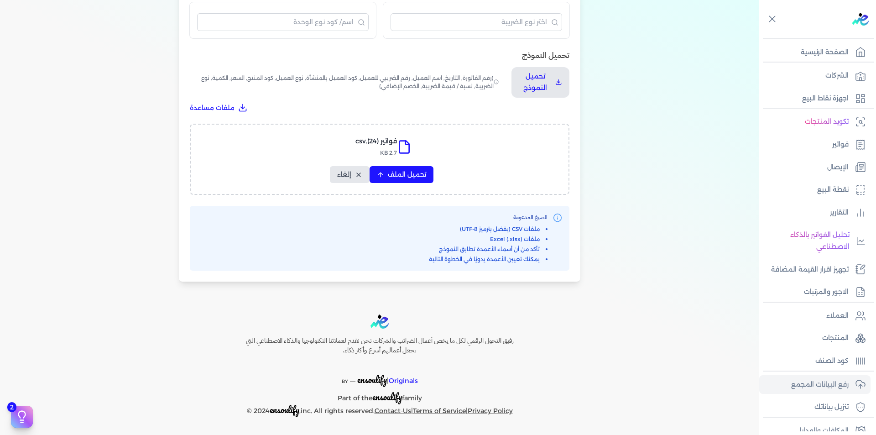
select select "سيريال المنتج"
select select "السعر"
select select "الكمية"
select select "نوع الضريبة"
select select "نسبة / قيمة الضريبة"
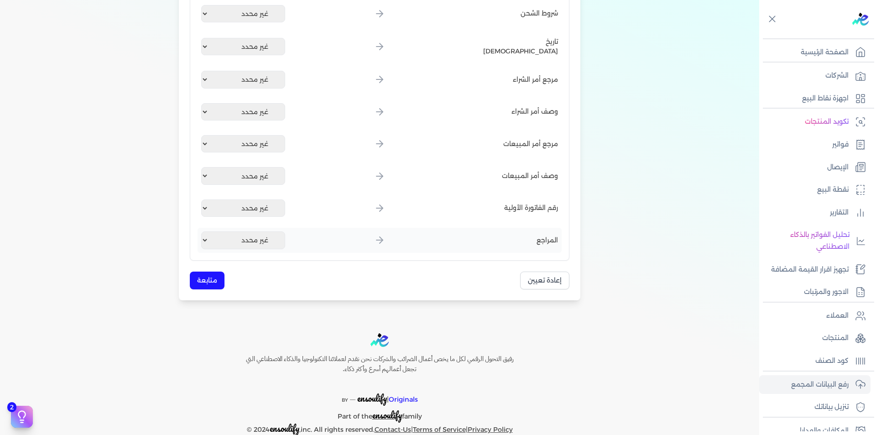
scroll to position [1064, 0]
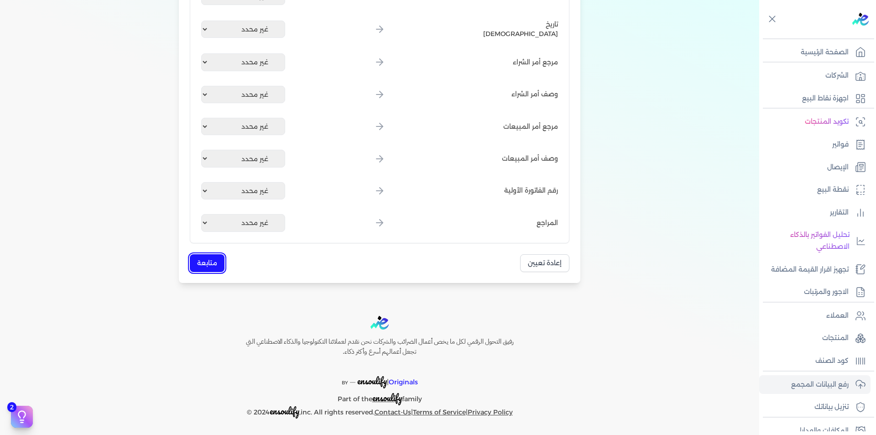
click at [202, 262] on button "متابعة" at bounding box center [207, 263] width 35 height 18
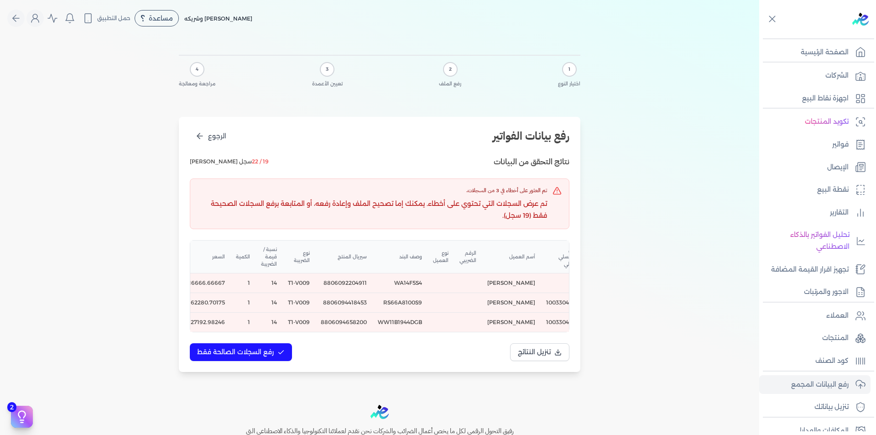
scroll to position [0, -69]
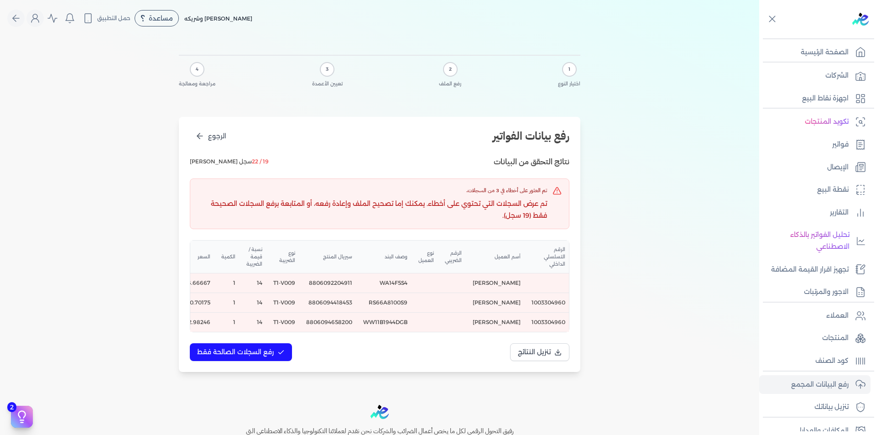
click at [323, 277] on td "8806092204911" at bounding box center [329, 283] width 57 height 20
click at [324, 283] on td "8806092204911" at bounding box center [329, 283] width 57 height 20
copy td "8806092204911"
click at [335, 300] on td "8806094418453" at bounding box center [329, 303] width 57 height 20
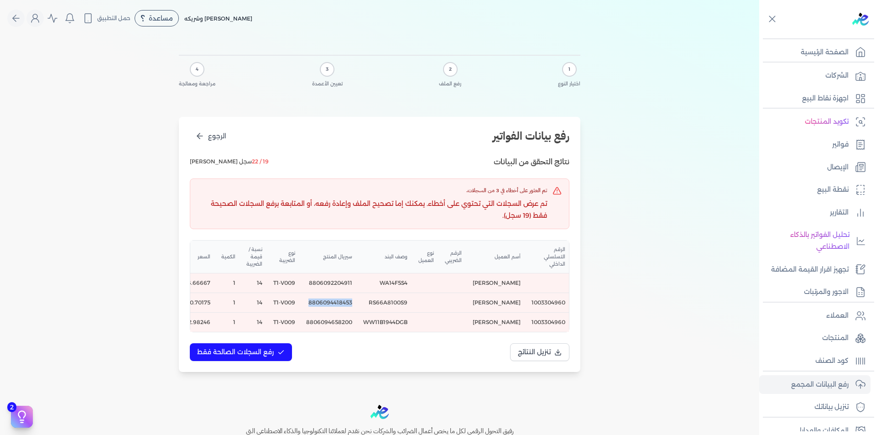
click at [334, 300] on td "8806094418453" at bounding box center [329, 303] width 57 height 20
copy td "8806094418453"
click at [329, 324] on td "8806094658200" at bounding box center [329, 323] width 57 height 20
copy td "8806094658200"
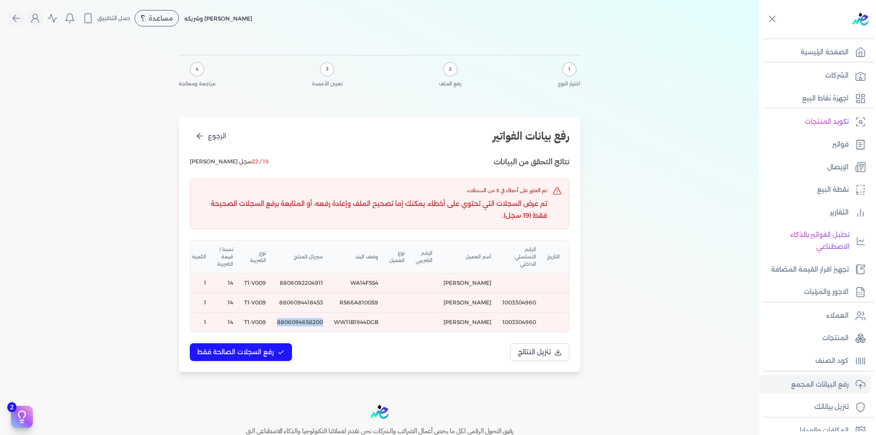
scroll to position [0, -63]
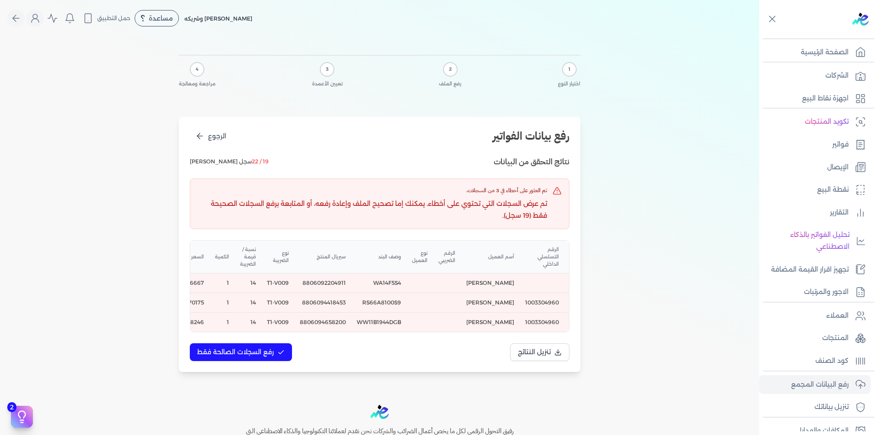
click at [326, 303] on td "8806094418453" at bounding box center [322, 303] width 57 height 20
copy td "8806094418453"
click at [328, 286] on td "8806092204911" at bounding box center [322, 283] width 57 height 20
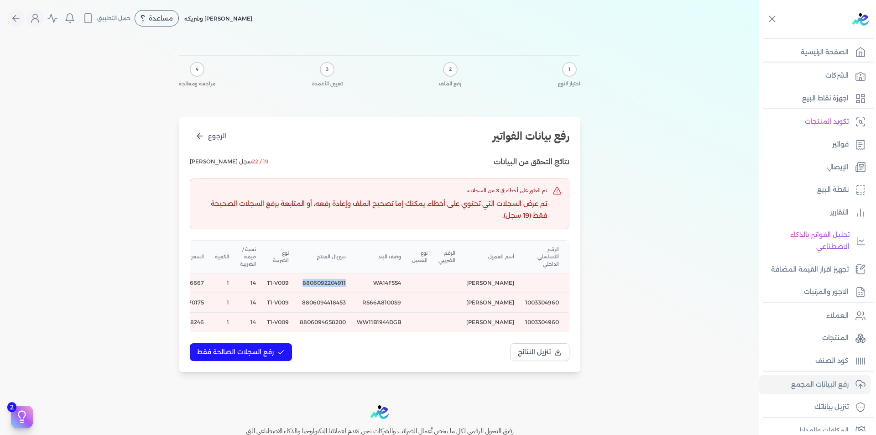
copy td "8806092204911"
click at [380, 283] on td "WA14F5S4" at bounding box center [378, 283] width 55 height 20
copy td "WA14F5S4"
click at [386, 299] on td "RS66A8100S9" at bounding box center [378, 303] width 55 height 20
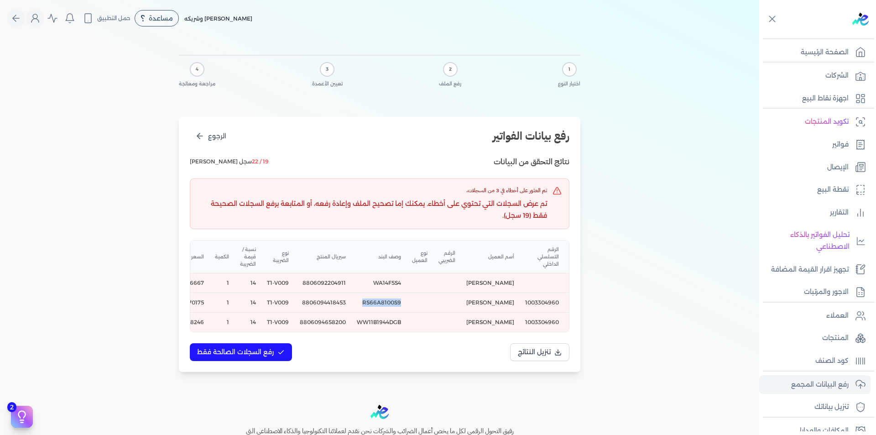
click at [386, 299] on td "RS66A8100S9" at bounding box center [378, 303] width 55 height 20
copy td "RS66A8100S9"
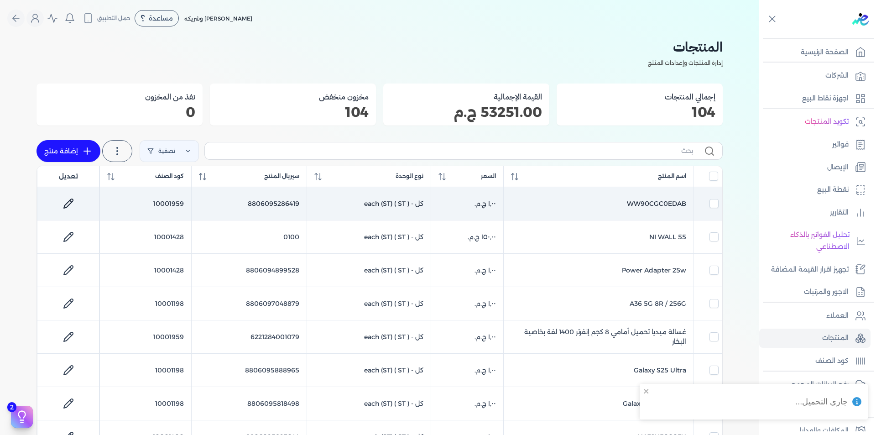
click at [165, 201] on td "10001959" at bounding box center [145, 203] width 91 height 33
checkbox input "true"
checkbox input "false"
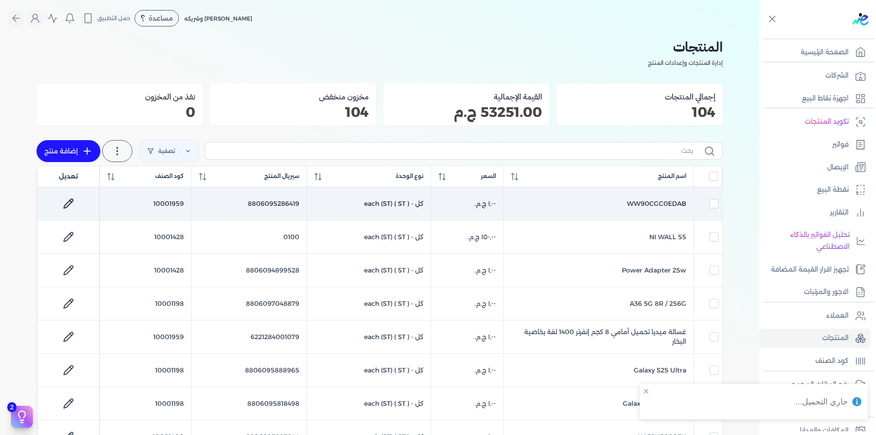
checkbox input "false"
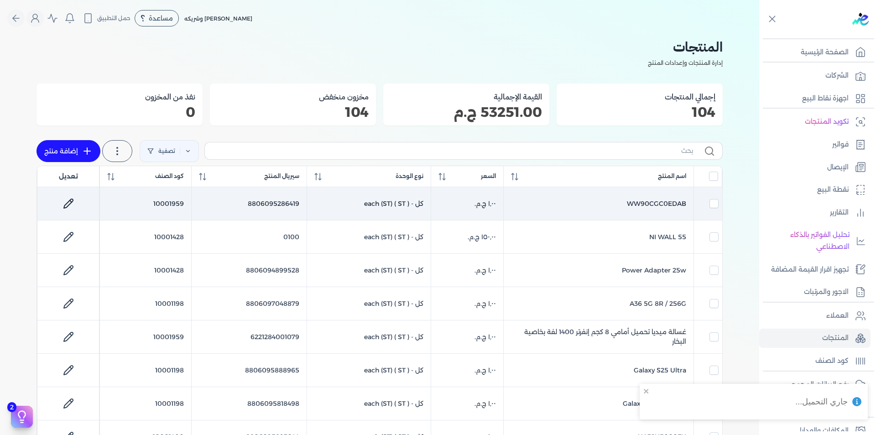
checkbox input "false"
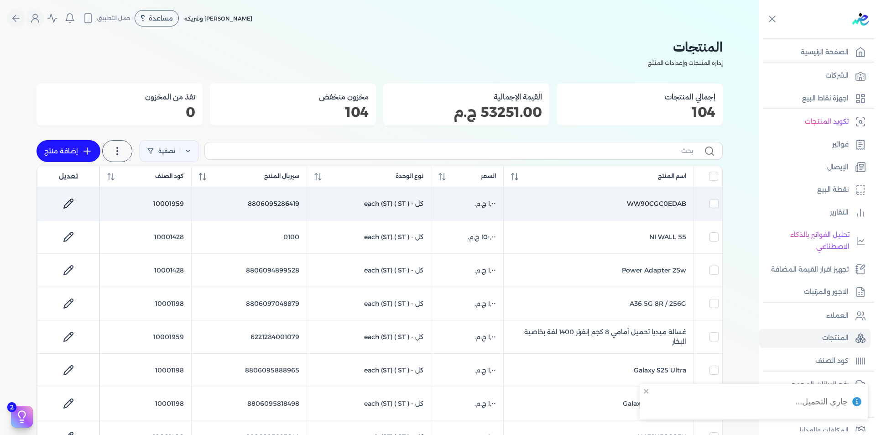
checkbox input "false"
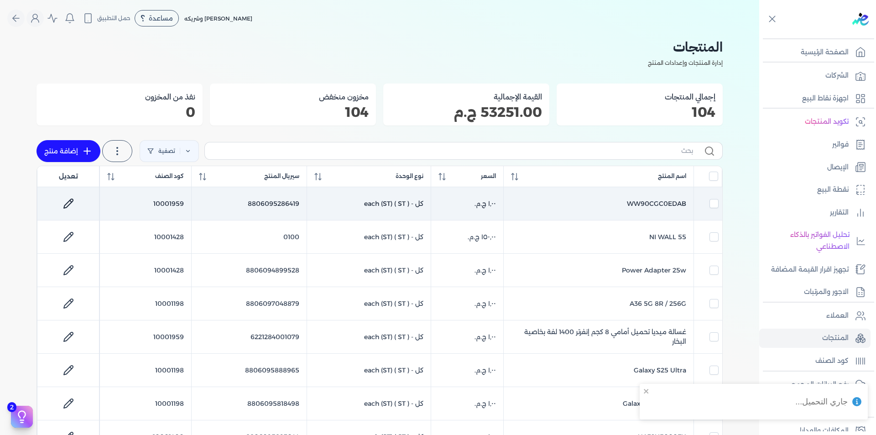
checkbox input "false"
click at [165, 201] on td "10001959" at bounding box center [145, 203] width 91 height 33
checkbox input "false"
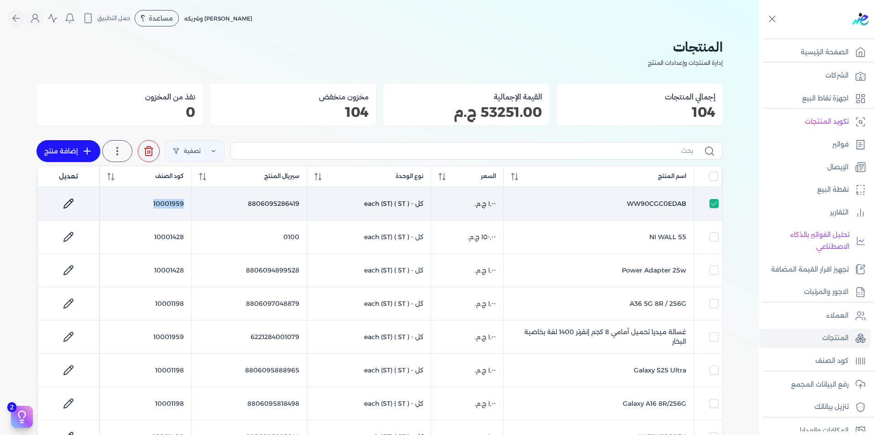
checkbox input "false"
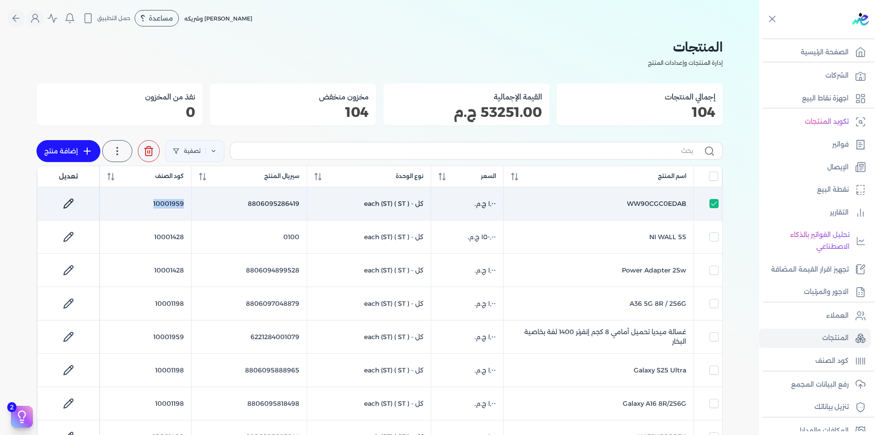
checkbox input "false"
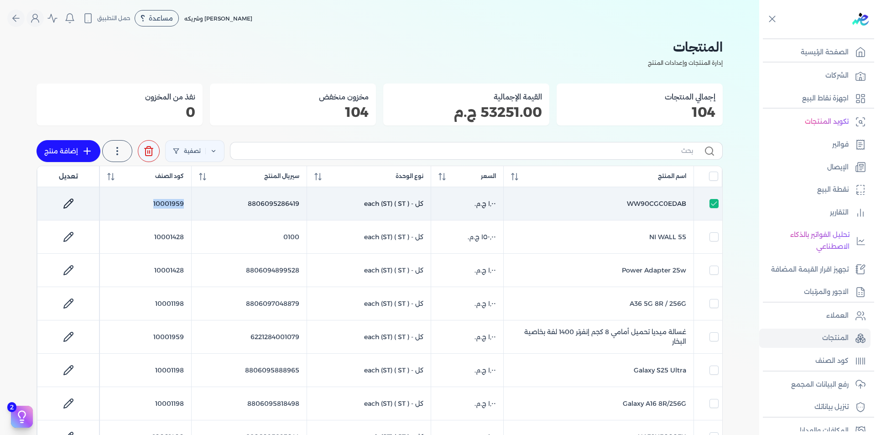
checkbox input "false"
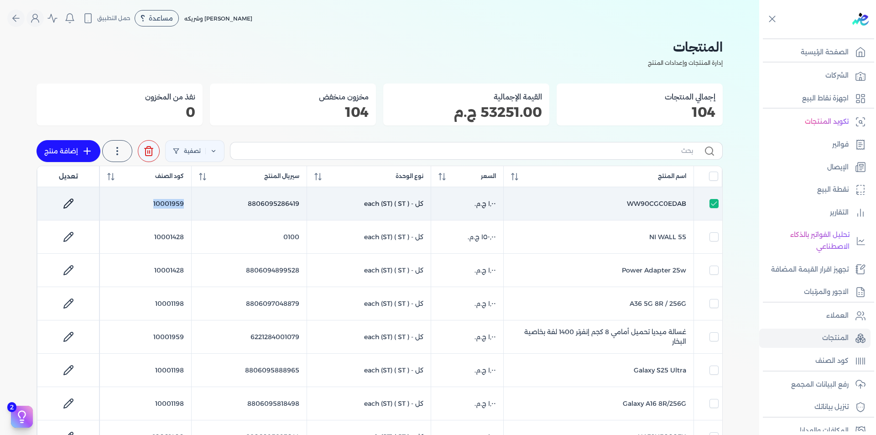
checkbox input "false"
copy td "10001959"
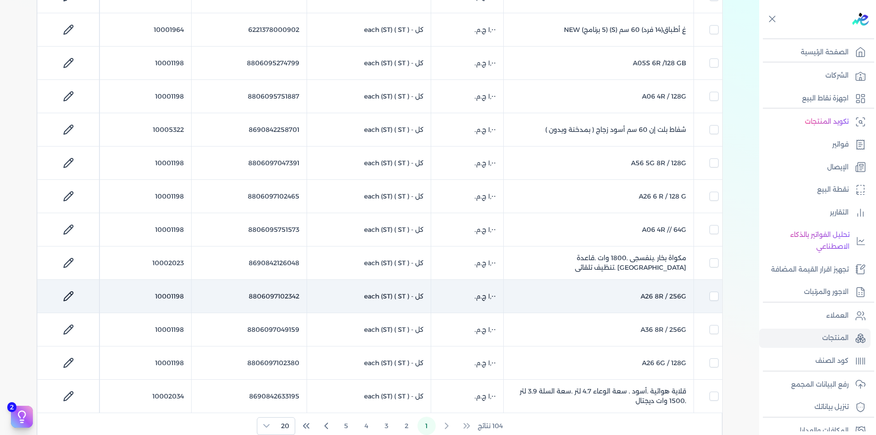
scroll to position [502, 0]
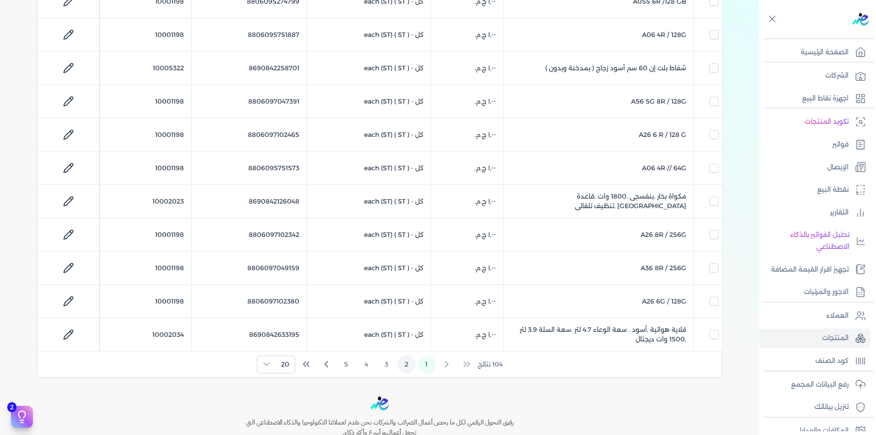
click at [405, 370] on button "2" at bounding box center [406, 364] width 18 height 18
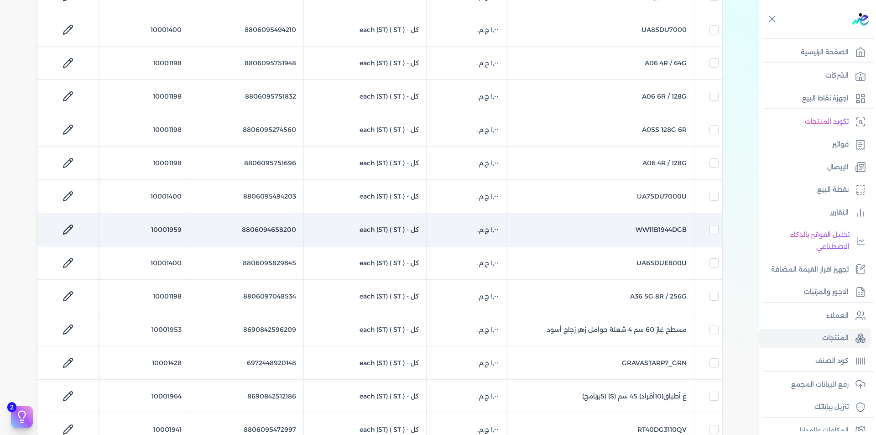
scroll to position [319, 0]
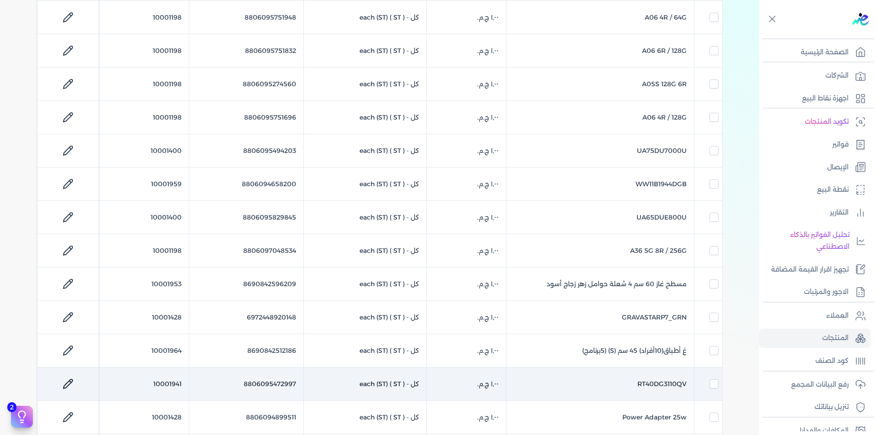
click at [176, 381] on td "10001941" at bounding box center [144, 383] width 90 height 33
checkbox input "false"
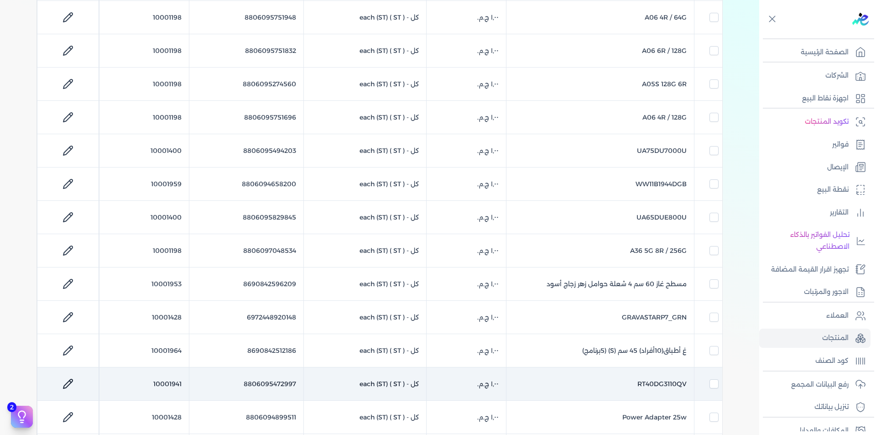
checkbox input "false"
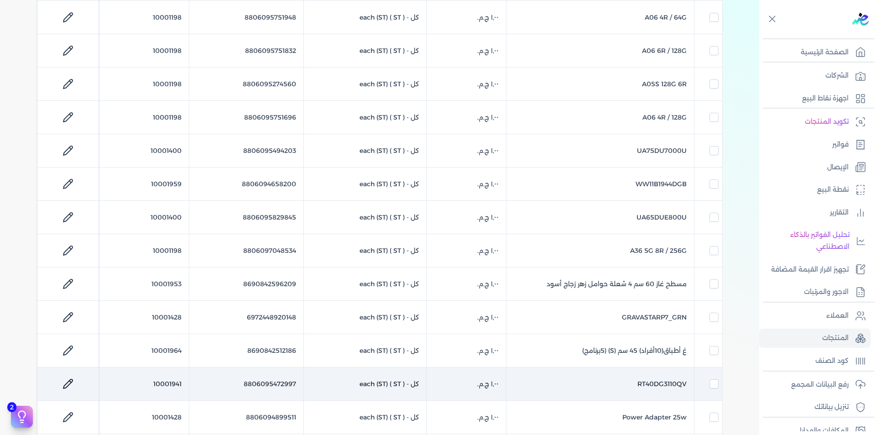
checkbox input "false"
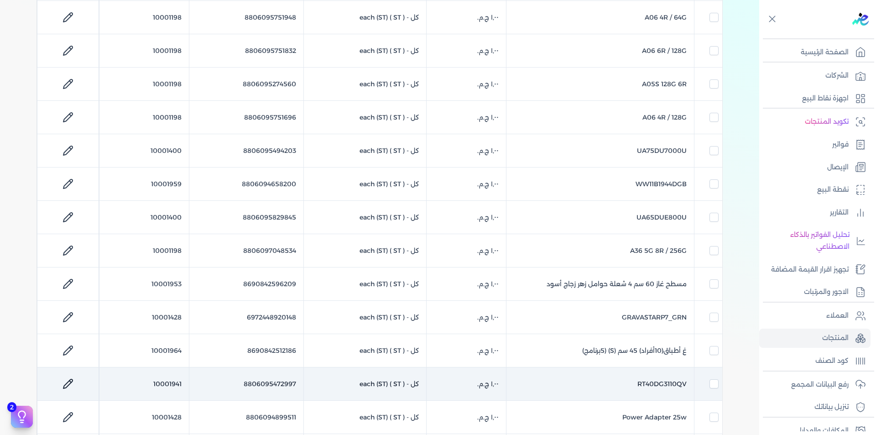
checkbox input "false"
checkbox input "true"
checkbox input "false"
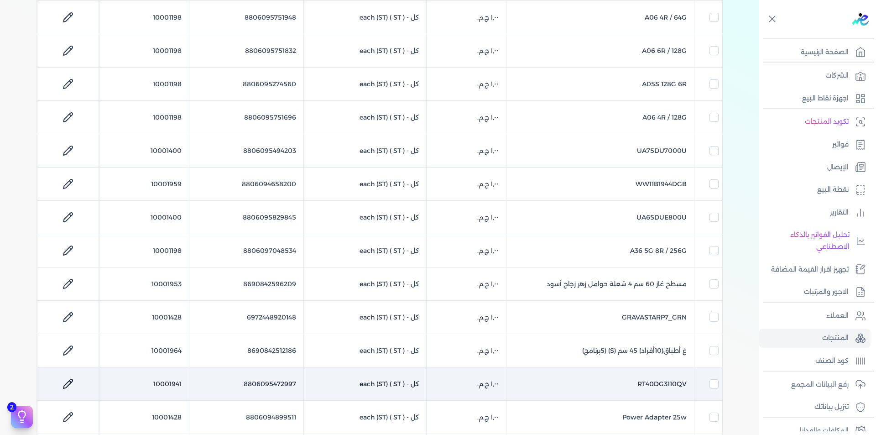
checkbox input "false"
click at [176, 381] on td "10001941" at bounding box center [144, 383] width 90 height 33
checkbox input "false"
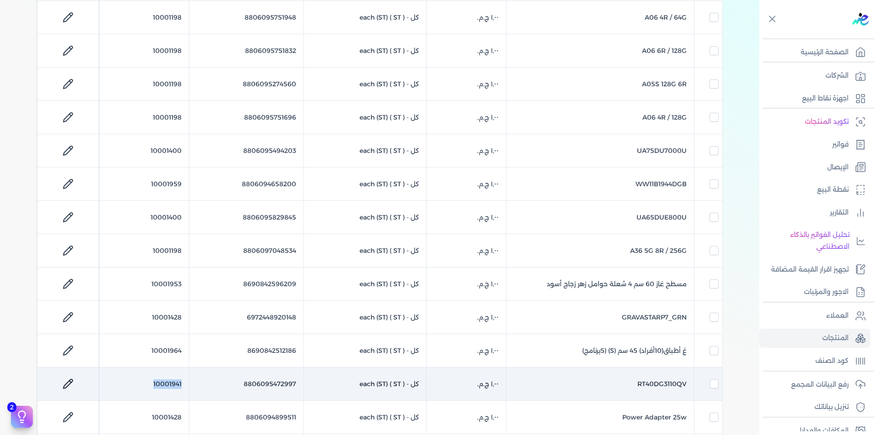
checkbox input "false"
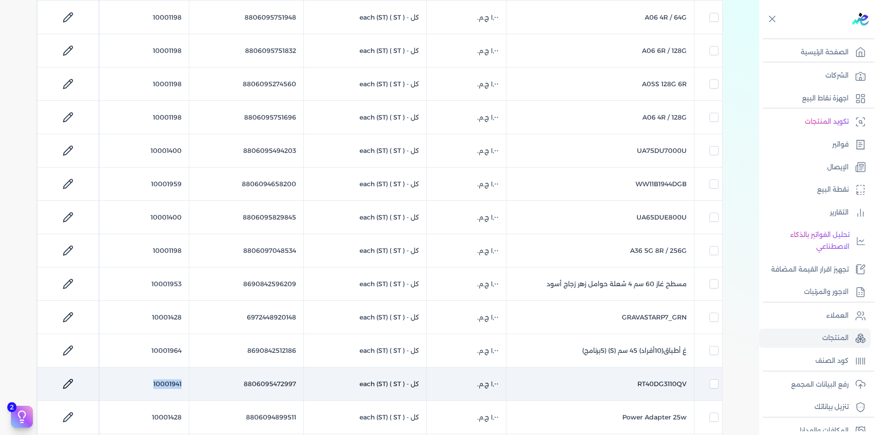
checkbox input "false"
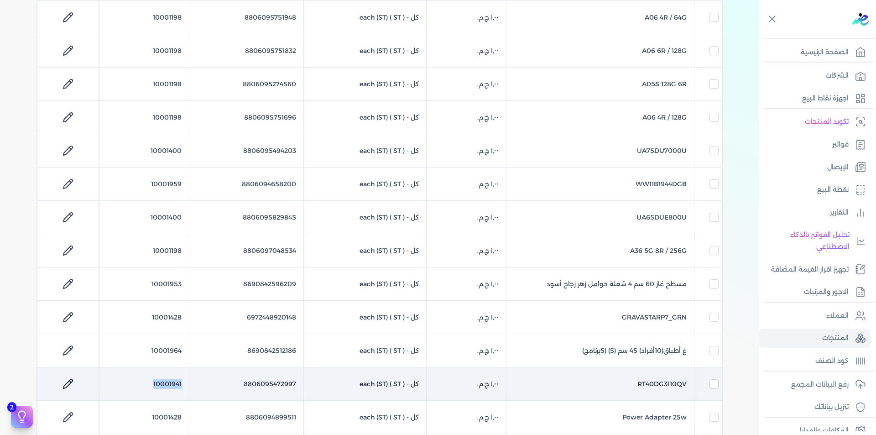
checkbox input "false"
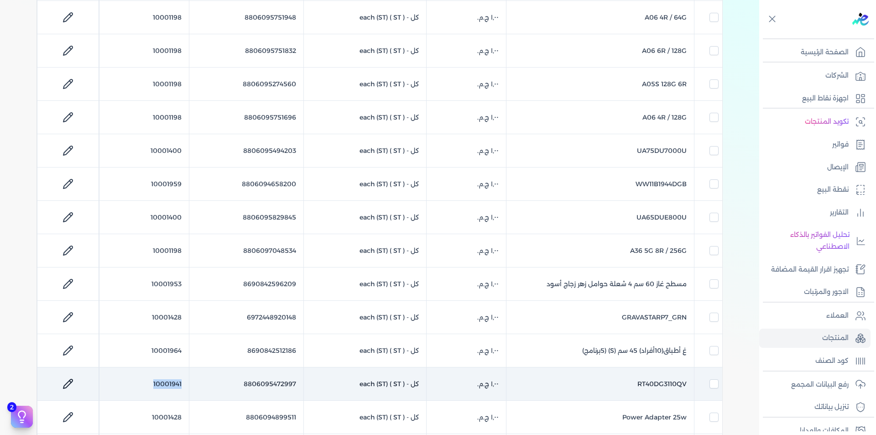
checkbox input "false"
copy td "10001941"
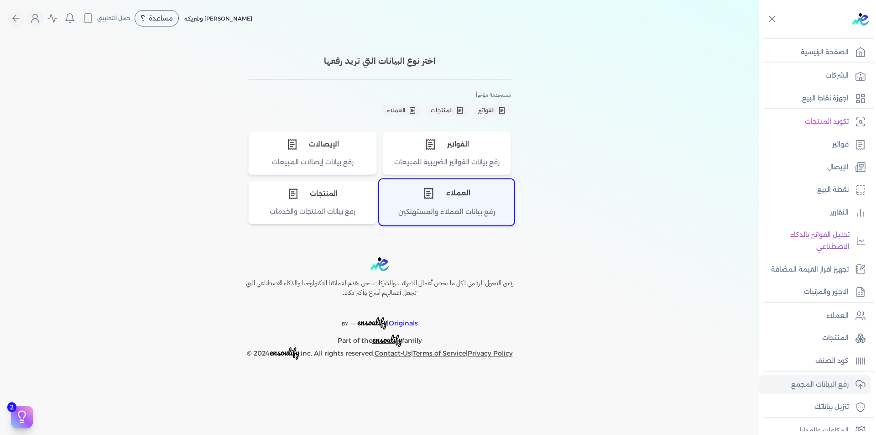
click at [471, 197] on div "العملاء" at bounding box center [447, 193] width 134 height 27
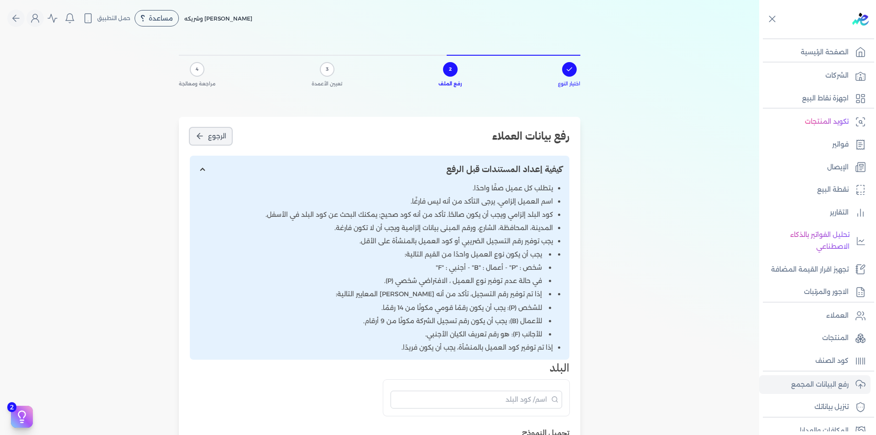
click at [209, 136] on button "الرجوع" at bounding box center [211, 136] width 42 height 17
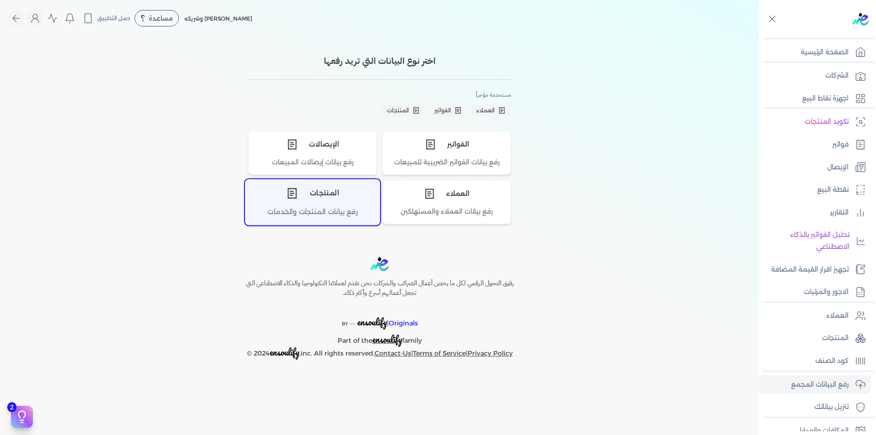
click at [337, 189] on div "المنتجات" at bounding box center [312, 193] width 134 height 27
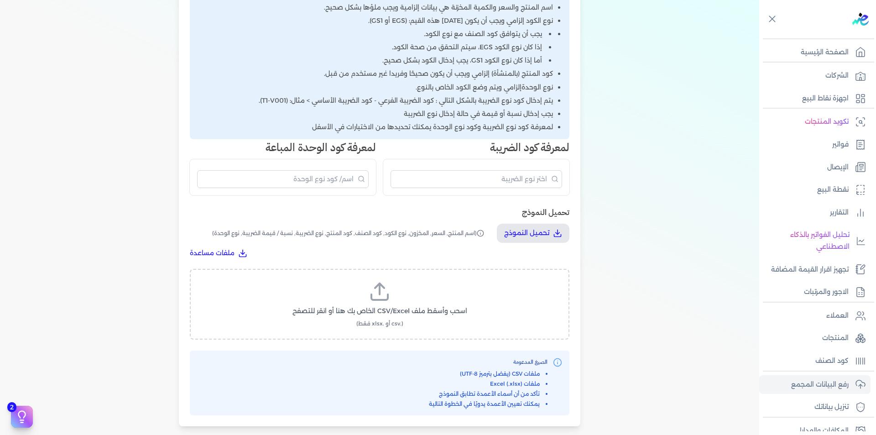
scroll to position [319, 0]
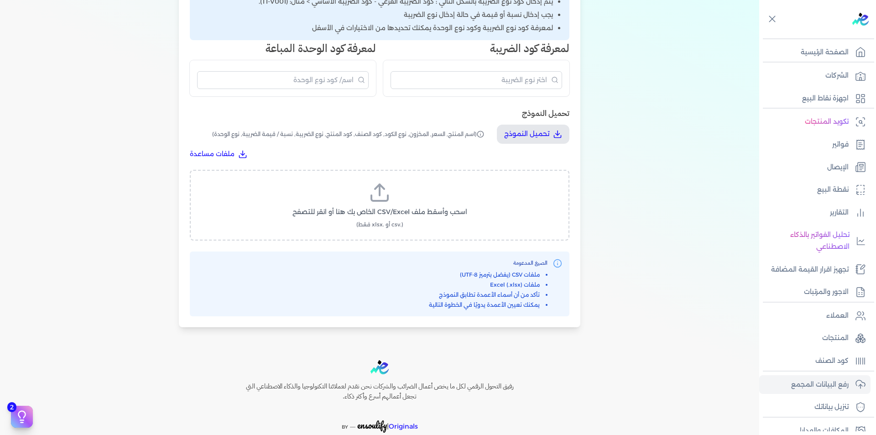
click at [399, 213] on span "اسحب وأسقط ملف CSV/Excel الخاص بك هنا أو انقر للتصفح" at bounding box center [379, 212] width 175 height 10
click at [0, 0] on input "اسحب وأسقط ملف CSV/Excel الخاص بك هنا أو انقر للتصفح (.csv أو .xlsx فقط)" at bounding box center [0, 0] width 0 height 0
click at [417, 224] on span "تحميل الملف" at bounding box center [407, 221] width 38 height 10
select select "اسم المنتج"
select select "السعر"
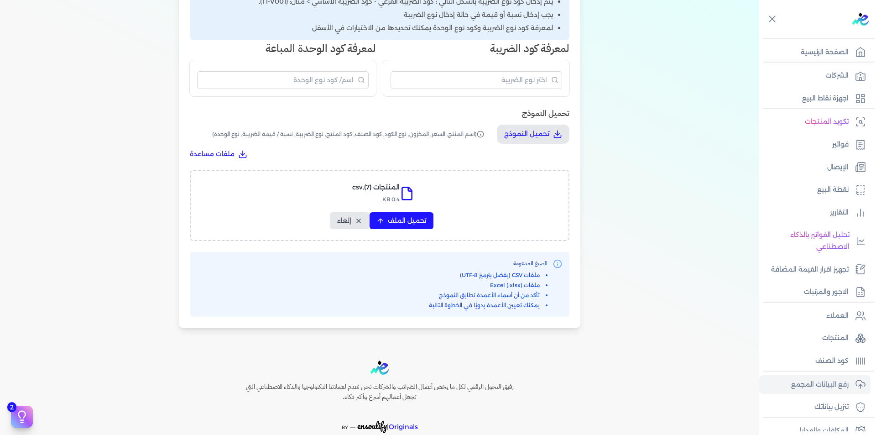
select select "المخزون"
select select "نوع الكود"
select select "كود الصنف"
select select "سيريال المنتج"
select select "نوع الضريبة"
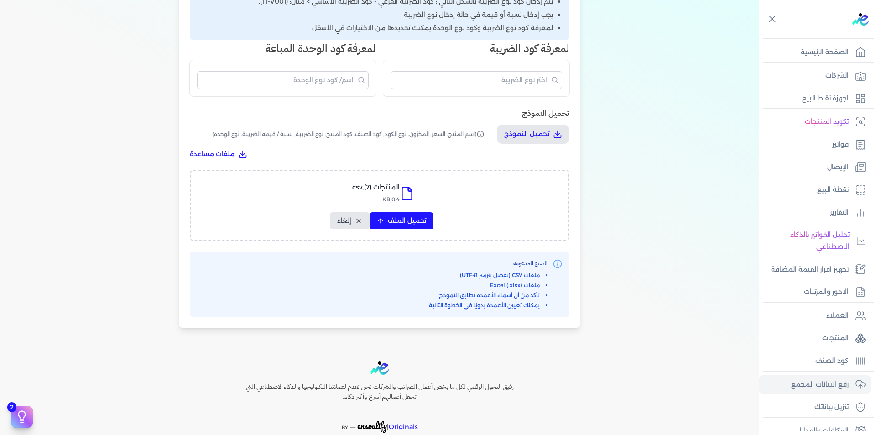
select select "نسبة / قيمة الضريبة"
select select "نوع الوحدة"
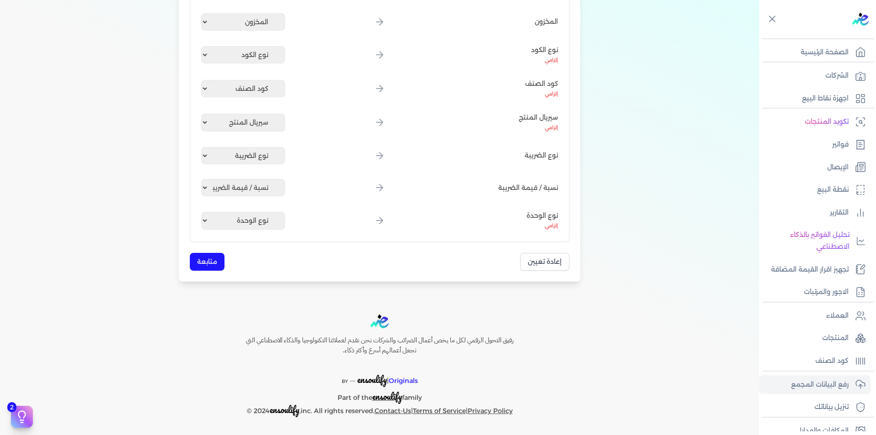
scroll to position [264, 0]
click at [212, 256] on button "متابعة" at bounding box center [207, 262] width 35 height 18
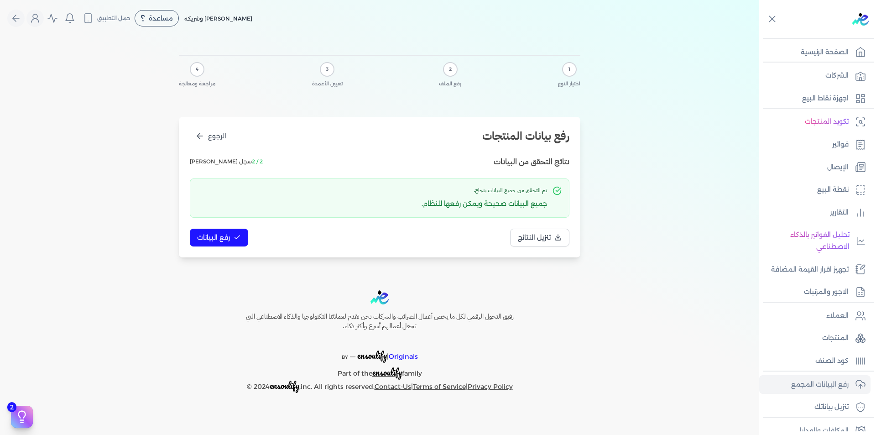
scroll to position [0, 0]
click at [230, 233] on span "رفع البيانات" at bounding box center [213, 238] width 33 height 10
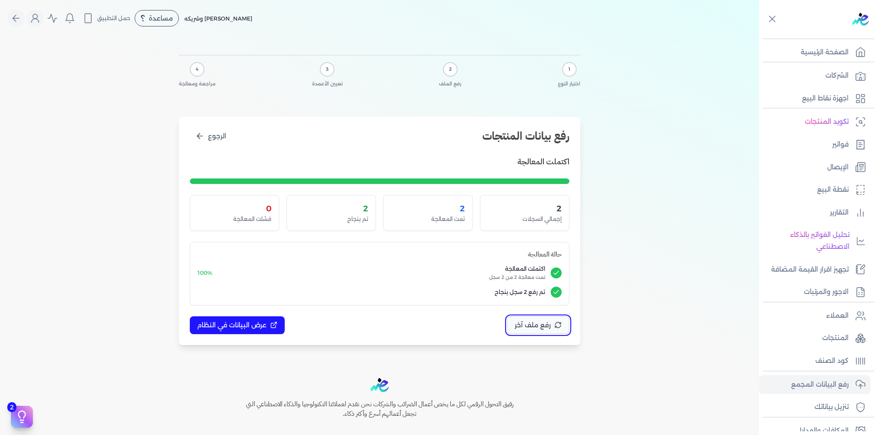
click at [544, 322] on span "رفع ملف آخر" at bounding box center [533, 325] width 36 height 10
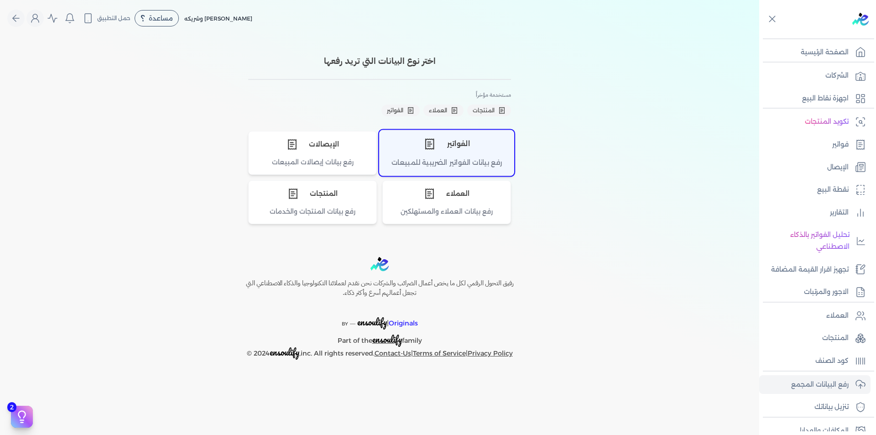
click at [440, 136] on div "الفواتير" at bounding box center [447, 143] width 134 height 27
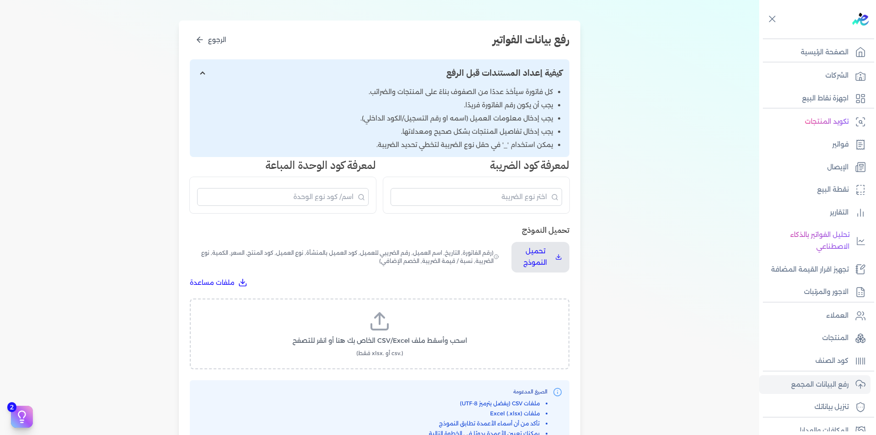
scroll to position [271, 0]
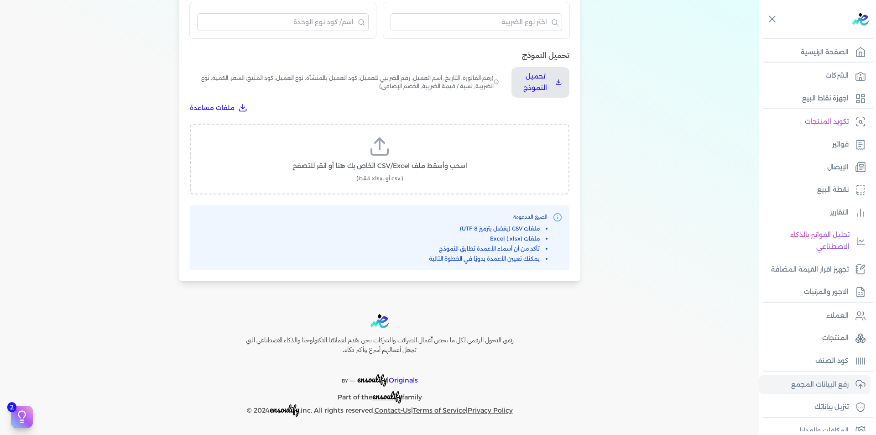
click at [401, 139] on label "اسحب وأسقط ملف CSV/Excel الخاص بك هنا أو انقر للتصفح (.csv أو .xlsx فقط)" at bounding box center [380, 159] width 356 height 47
click at [0, 0] on input "اسحب وأسقط ملف CSV/Excel الخاص بك هنا أو انقر للتصفح (.csv أو .xlsx فقط)" at bounding box center [0, 0] width 0 height 0
click at [407, 175] on span "تحميل الملف" at bounding box center [407, 175] width 38 height 10
select select "رقم الفاتورة"
select select "التاريخ"
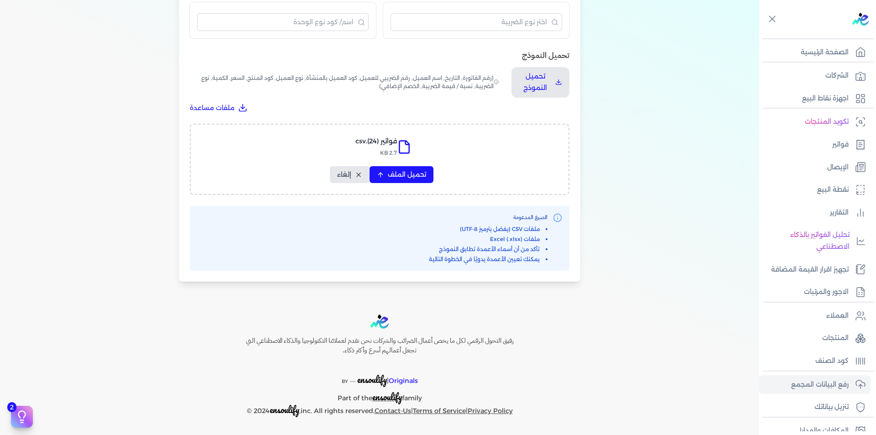
select select "أسم العميل"
select select "الرقم الضريبي"
select select "نوع العميل"
select select "الرقم التسلسلي الداخلي"
select select "وصف البند"
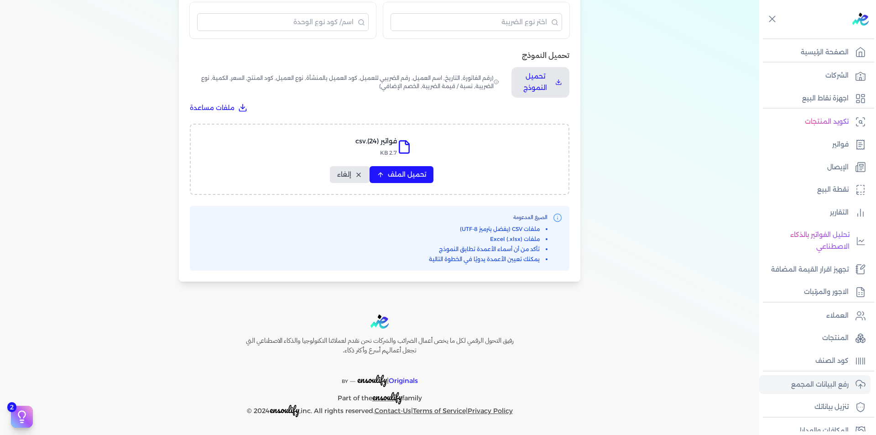
select select "سيريال المنتج"
select select "السعر"
select select "الكمية"
select select "نوع الضريبة"
select select "نسبة / قيمة الضريبة"
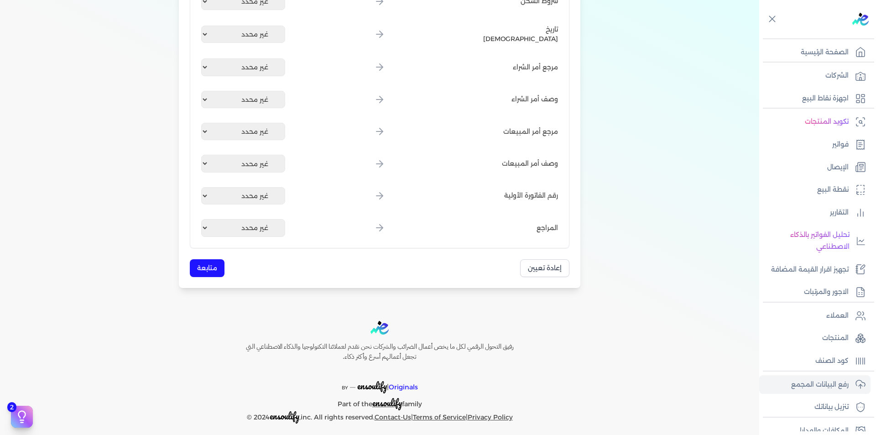
scroll to position [1064, 0]
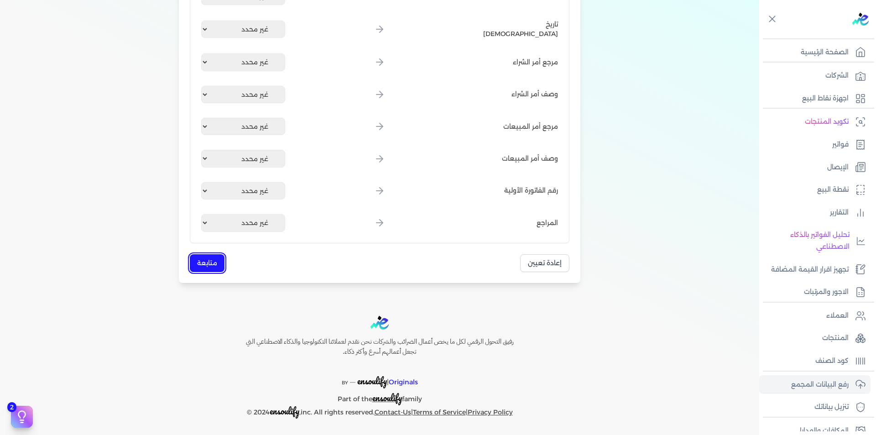
click at [217, 261] on button "متابعة" at bounding box center [207, 263] width 35 height 18
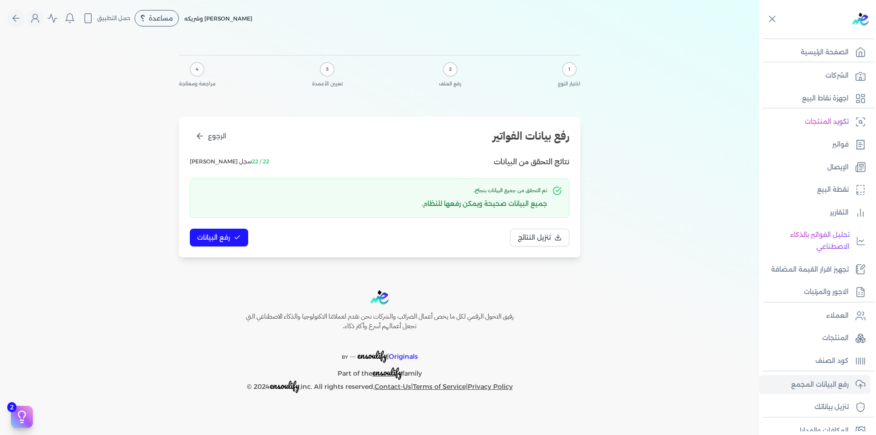
scroll to position [0, 0]
click at [229, 238] on span "رفع البيانات" at bounding box center [213, 238] width 33 height 10
